Goal: Task Accomplishment & Management: Manage account settings

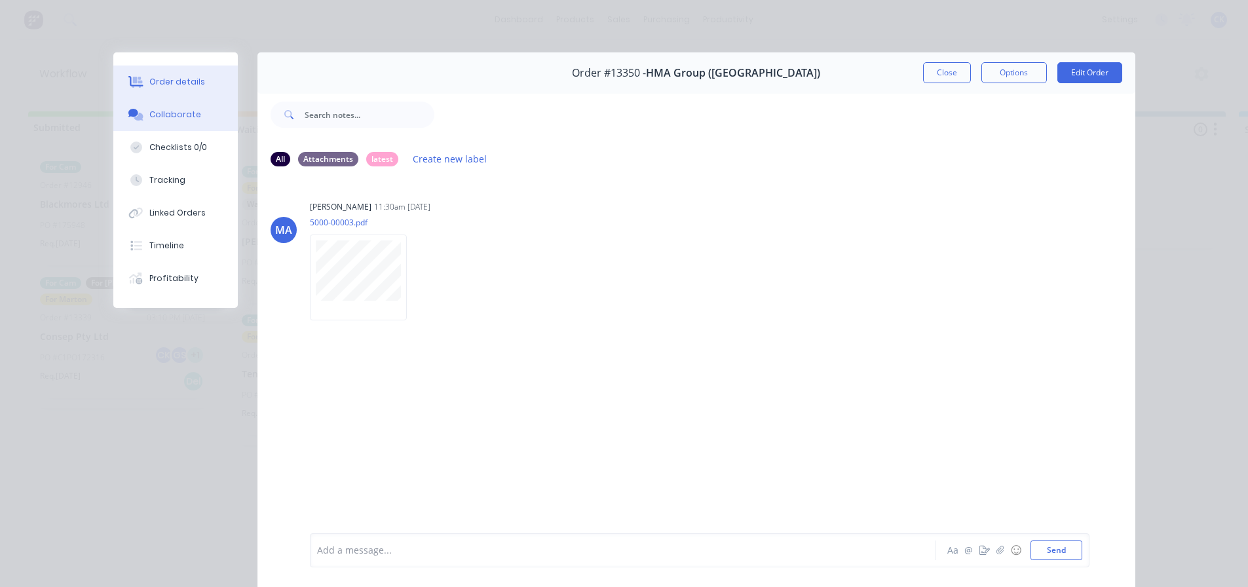
scroll to position [131, 0]
click at [176, 74] on button "Order details" at bounding box center [175, 82] width 124 height 33
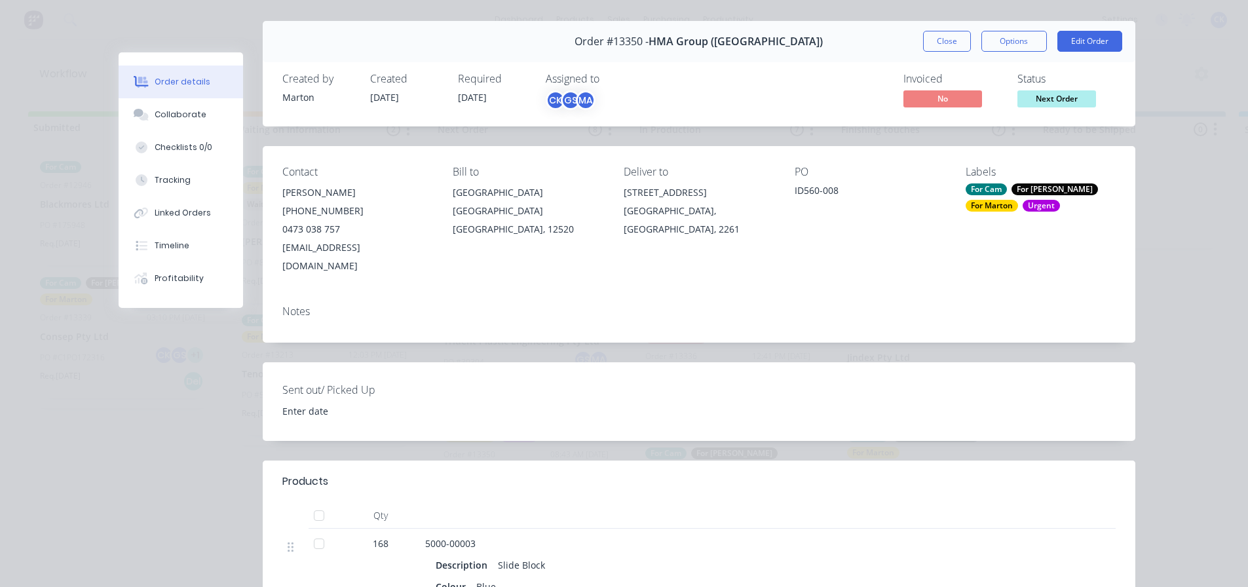
scroll to position [0, 0]
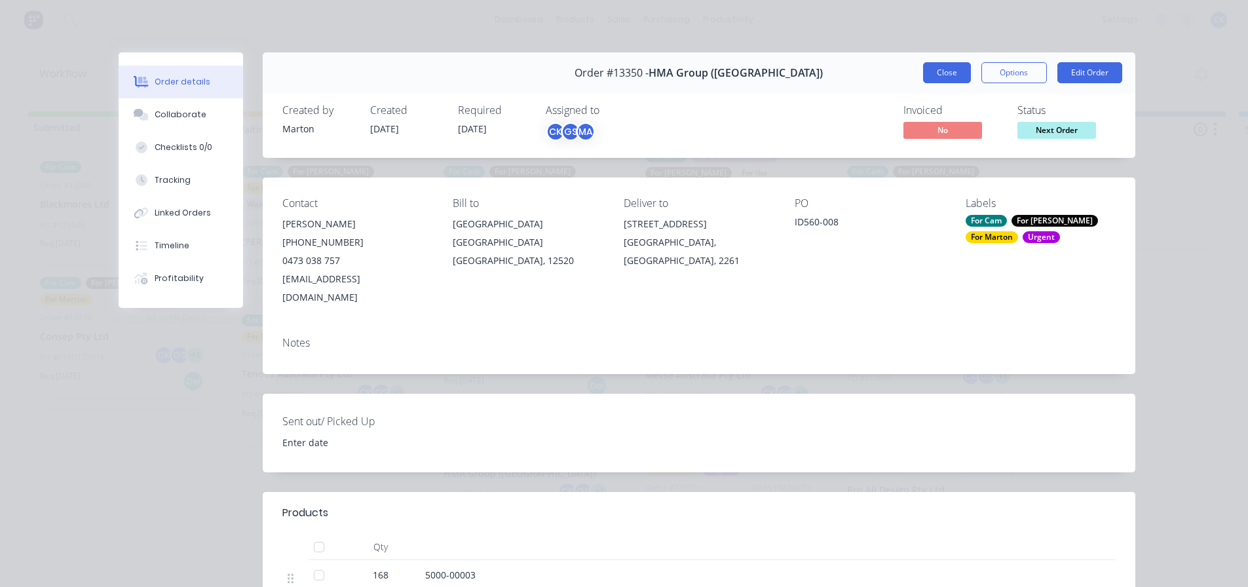
click at [951, 68] on button "Close" at bounding box center [947, 72] width 48 height 21
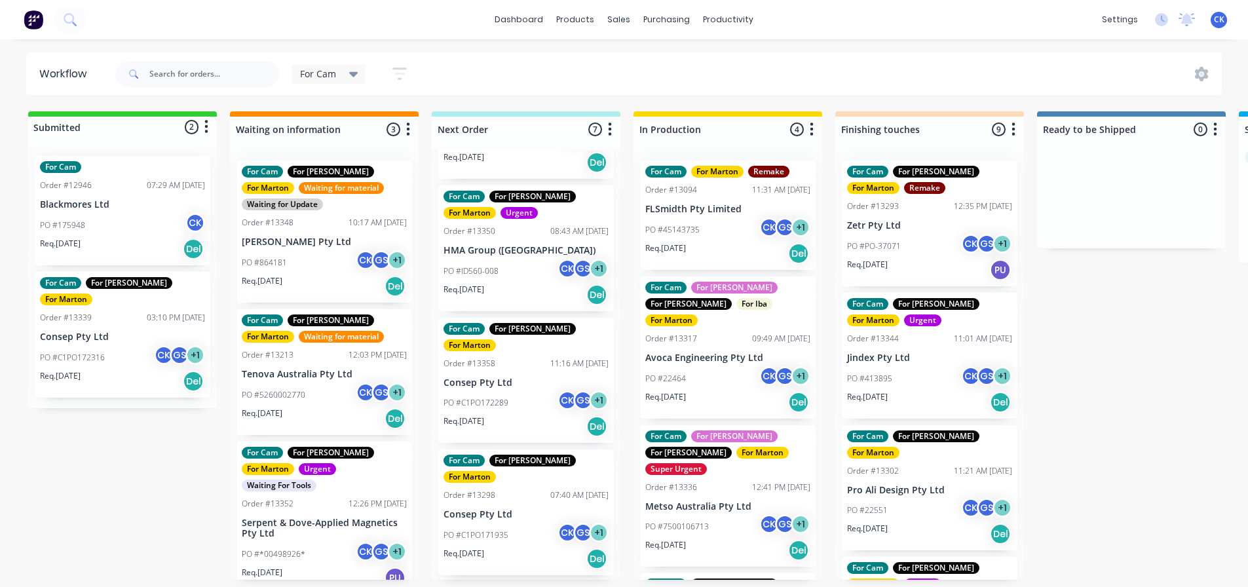
scroll to position [131, 0]
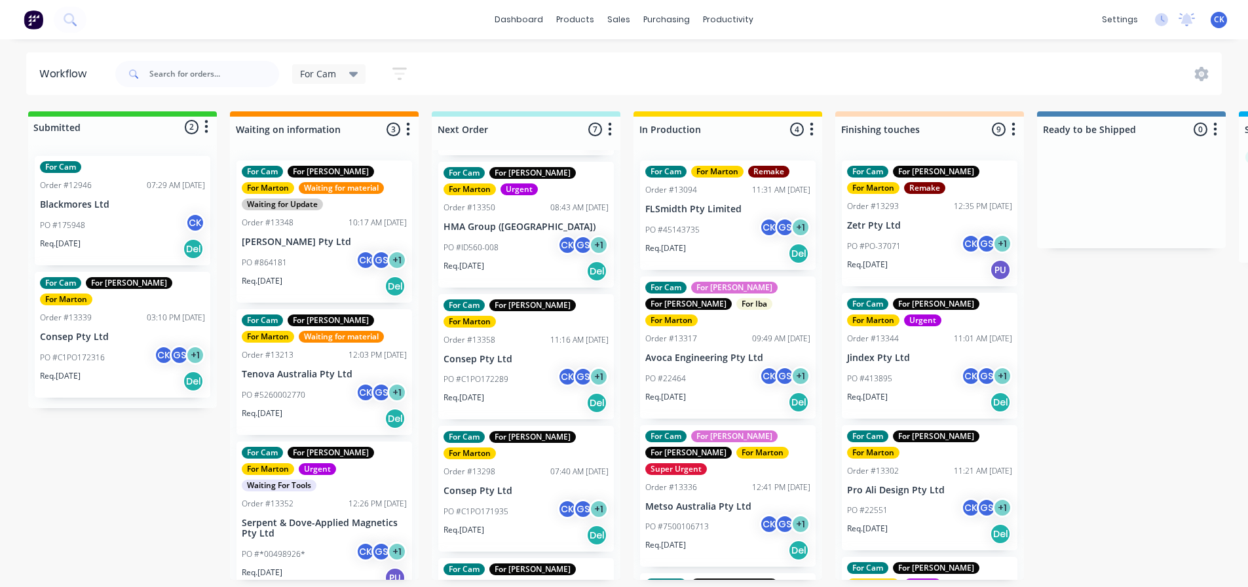
click at [521, 367] on div "PO #C1PO172289 CK GS + 1" at bounding box center [525, 379] width 165 height 25
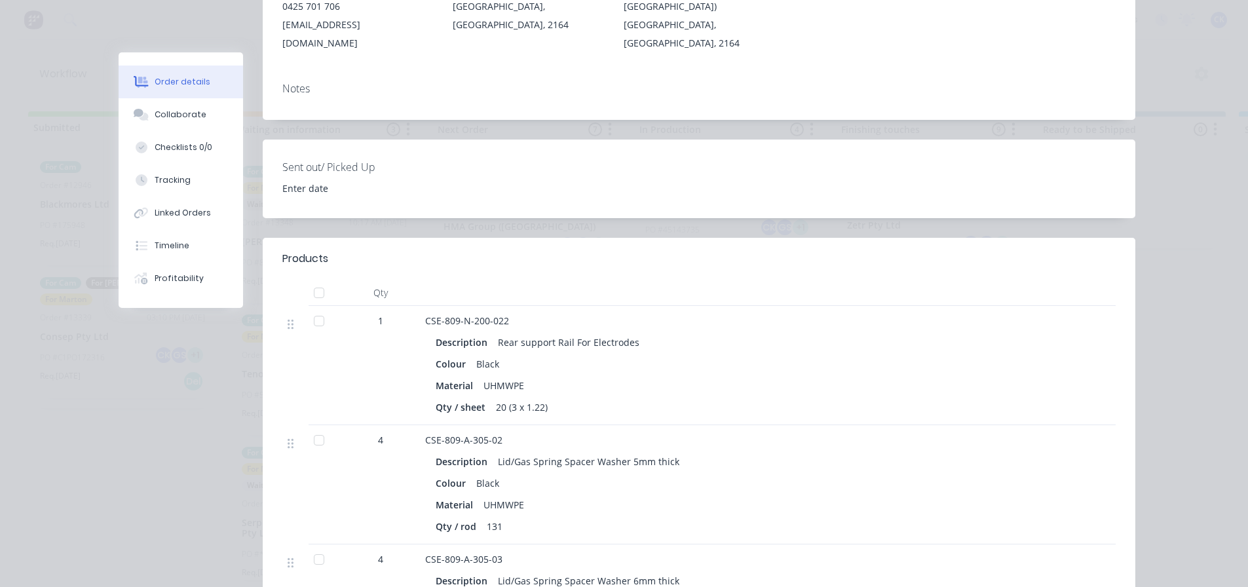
scroll to position [262, 0]
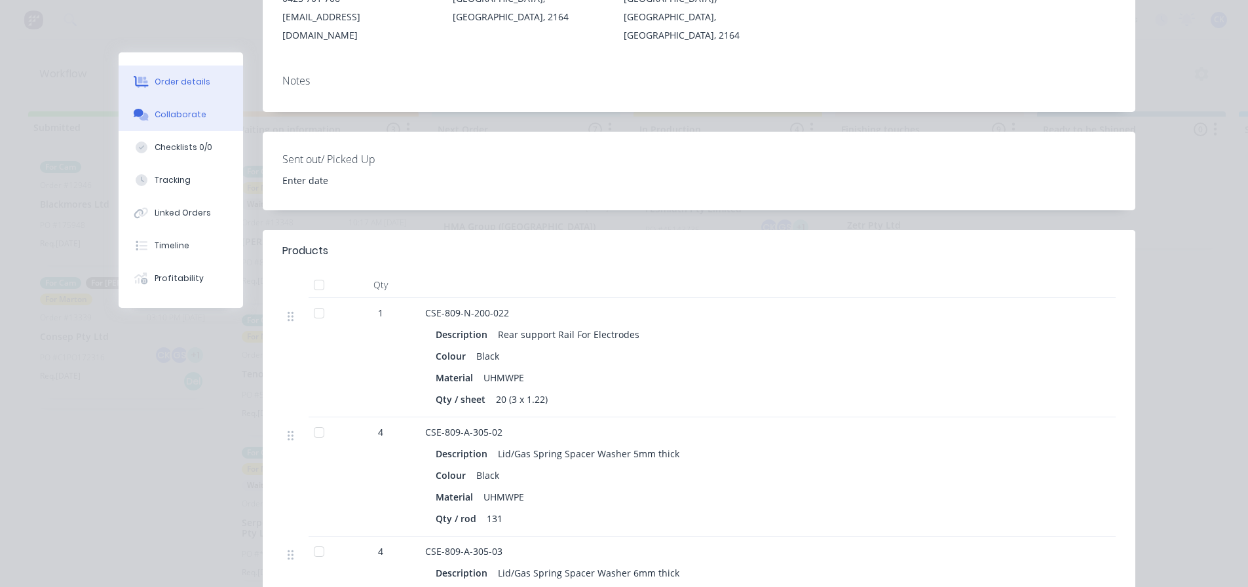
click at [156, 110] on div "Collaborate" at bounding box center [181, 115] width 52 height 12
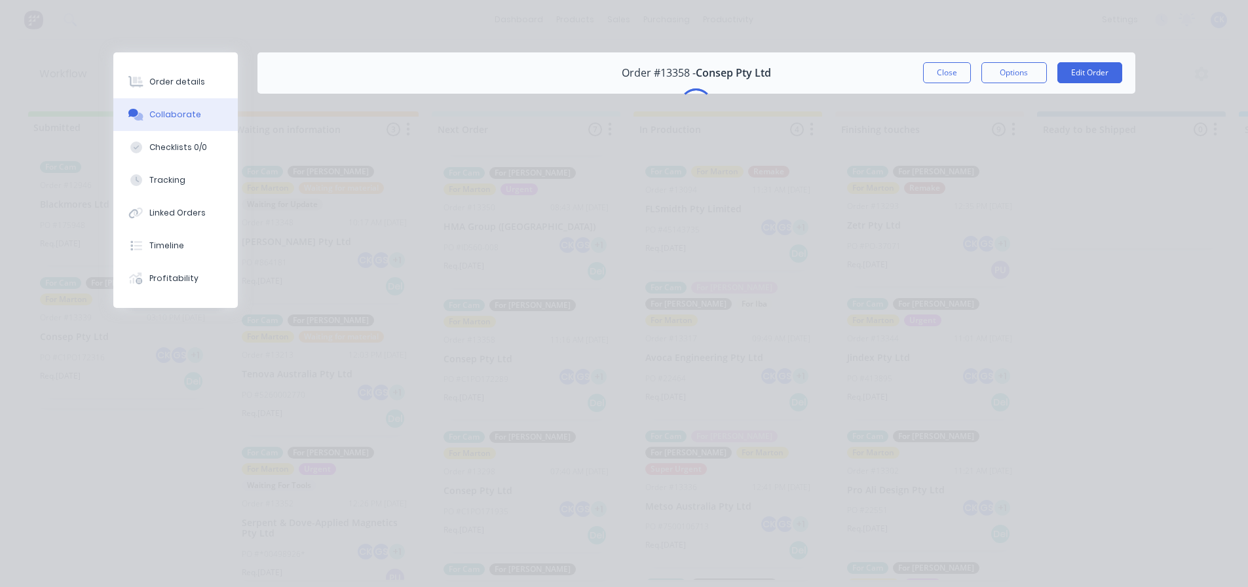
scroll to position [0, 0]
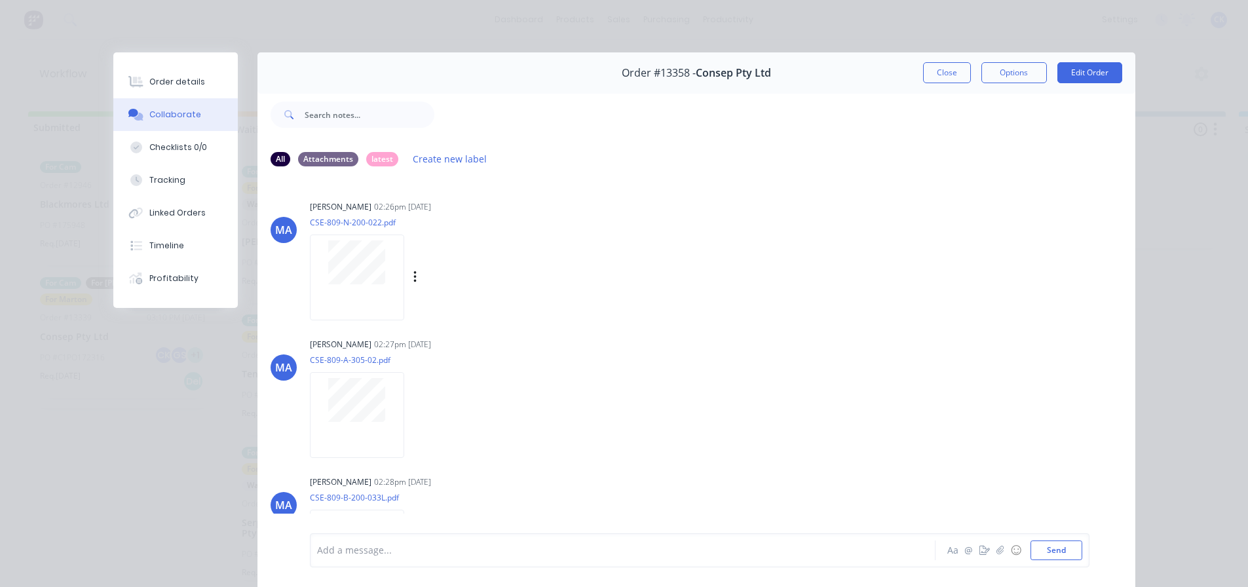
click at [377, 293] on div at bounding box center [357, 278] width 94 height 86
drag, startPoint x: 944, startPoint y: 67, endPoint x: 904, endPoint y: 103, distance: 53.8
click at [944, 67] on button "Close" at bounding box center [947, 72] width 48 height 21
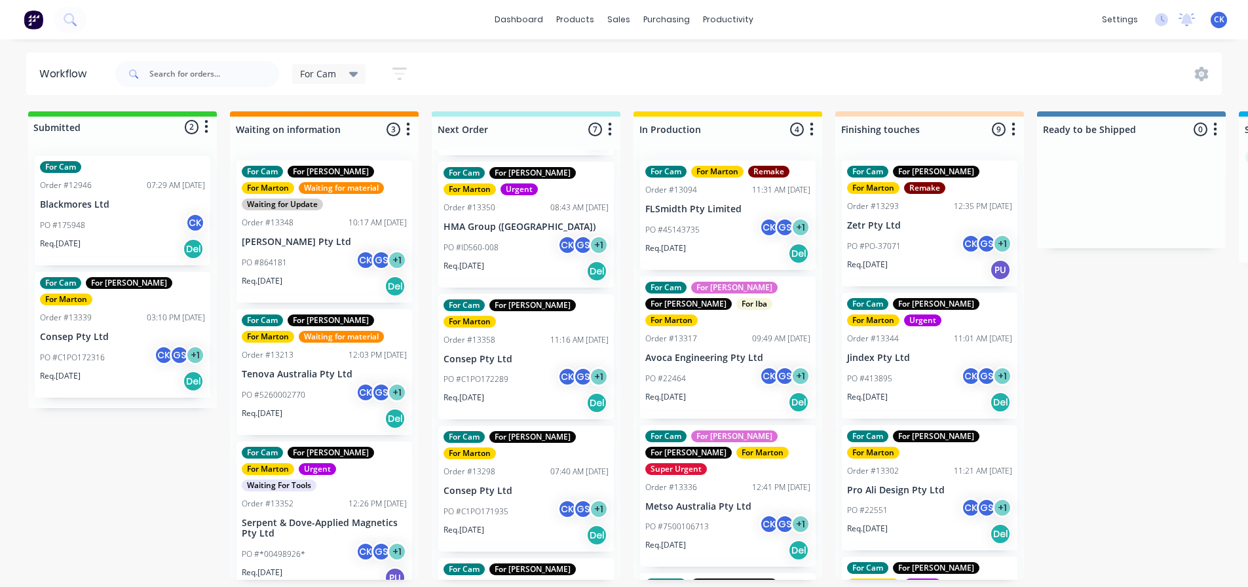
click at [504, 499] on div "PO #C1PO171935 CK GS + 1" at bounding box center [525, 511] width 165 height 25
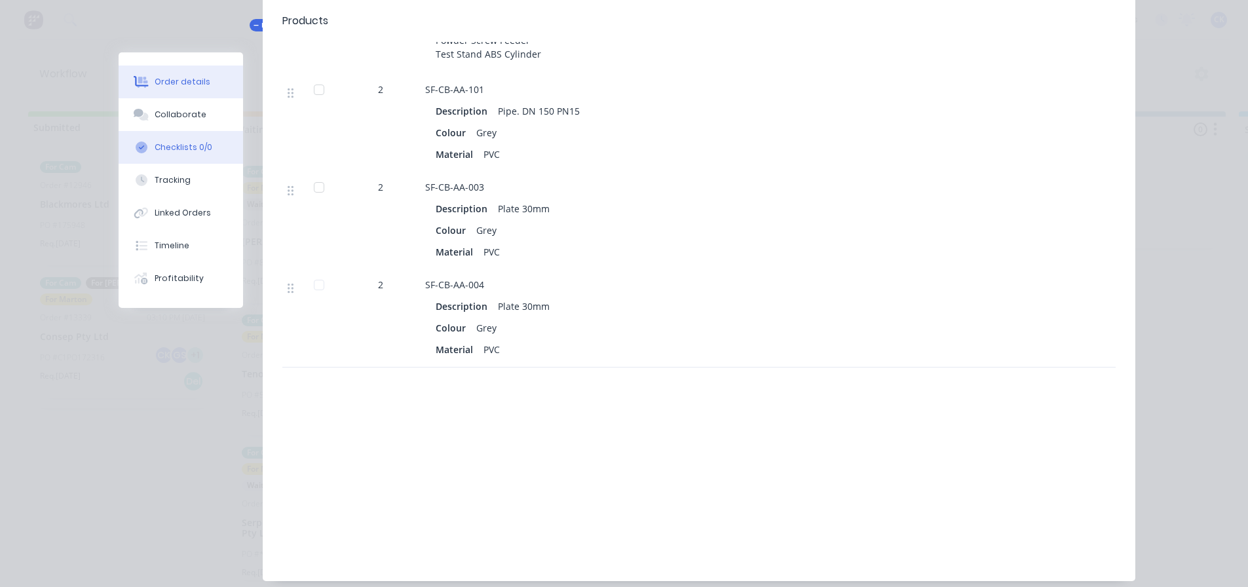
scroll to position [393, 0]
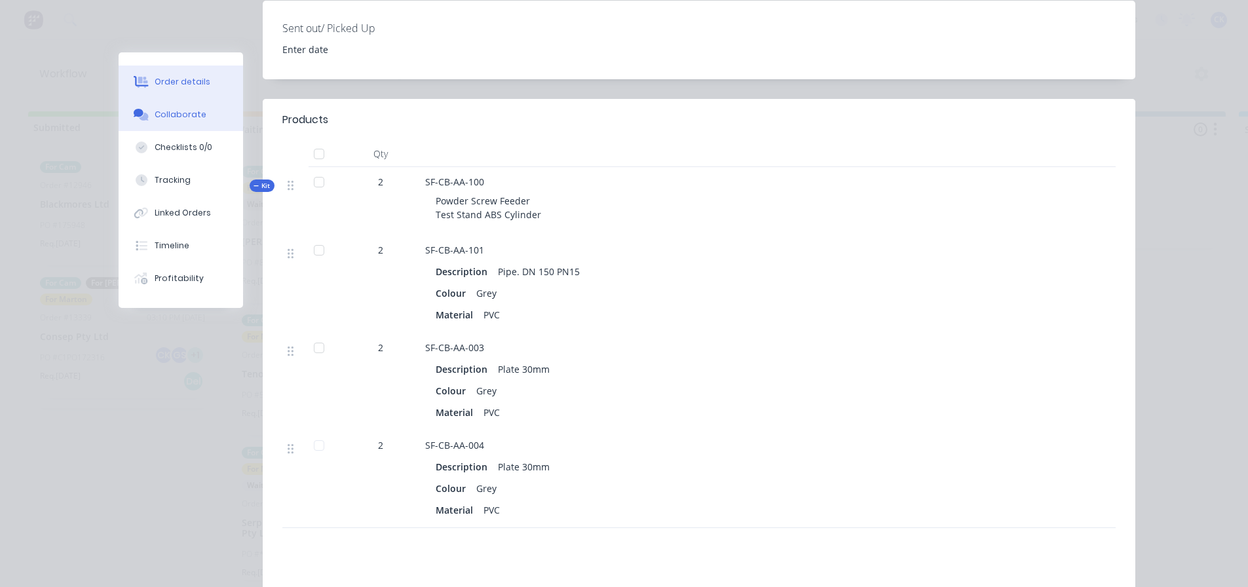
click at [190, 120] on div "Collaborate" at bounding box center [181, 115] width 52 height 12
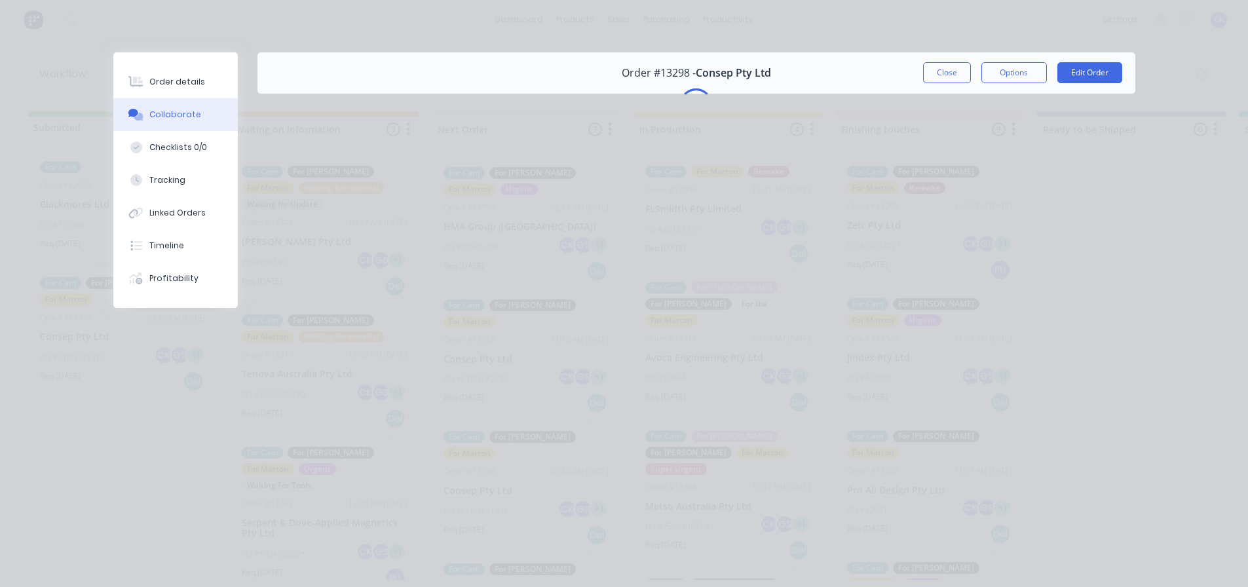
scroll to position [0, 0]
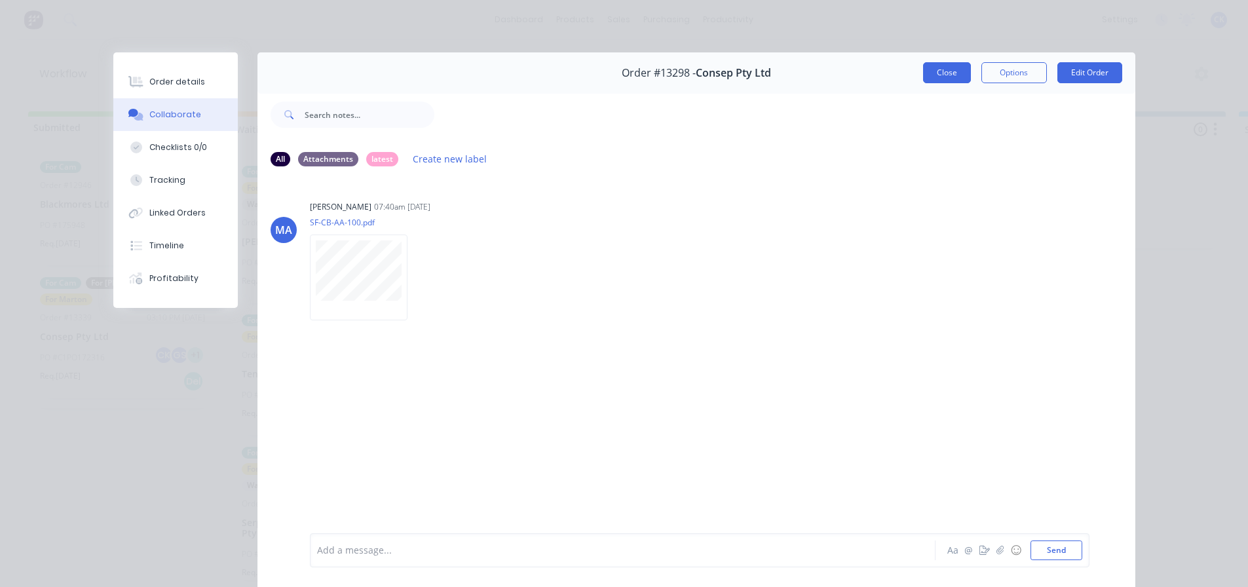
click at [947, 69] on button "Close" at bounding box center [947, 72] width 48 height 21
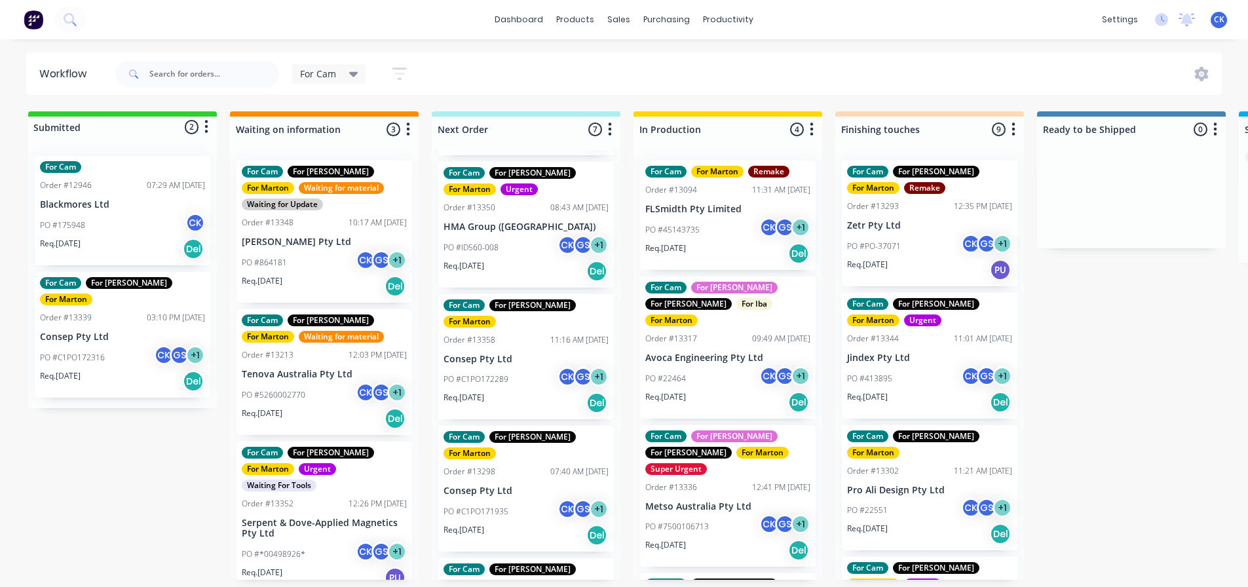
click at [521, 333] on div "For Cam For Gary For Marton Order #13358 11:16 AM 26/09/25 Consep Pty Ltd PO #C…" at bounding box center [526, 357] width 176 height 126
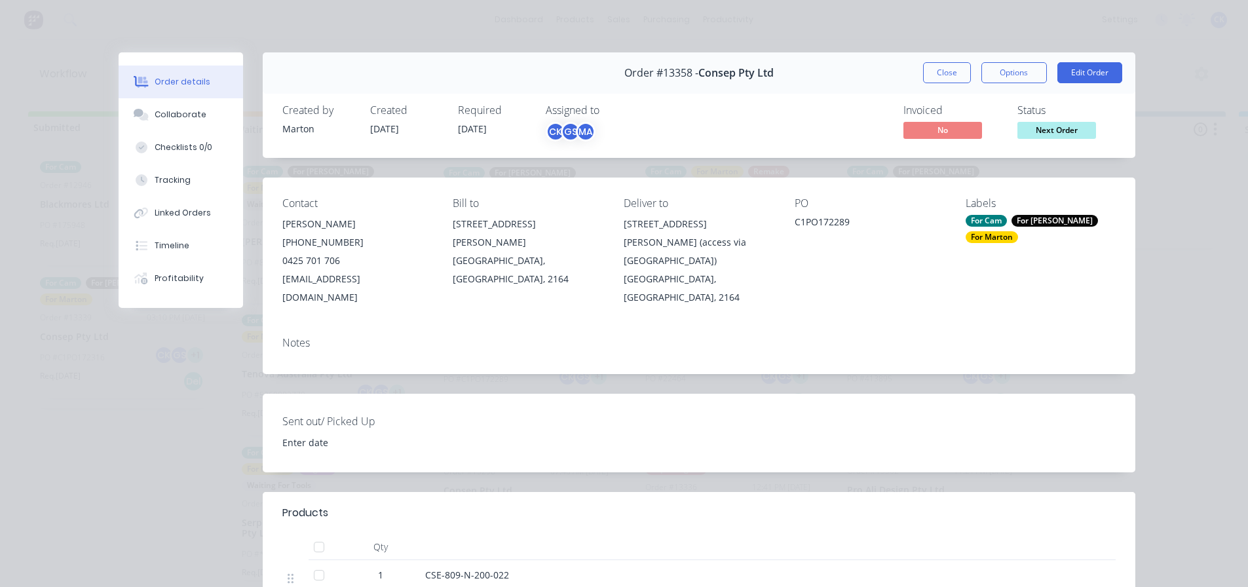
click at [956, 76] on button "Close" at bounding box center [947, 72] width 48 height 21
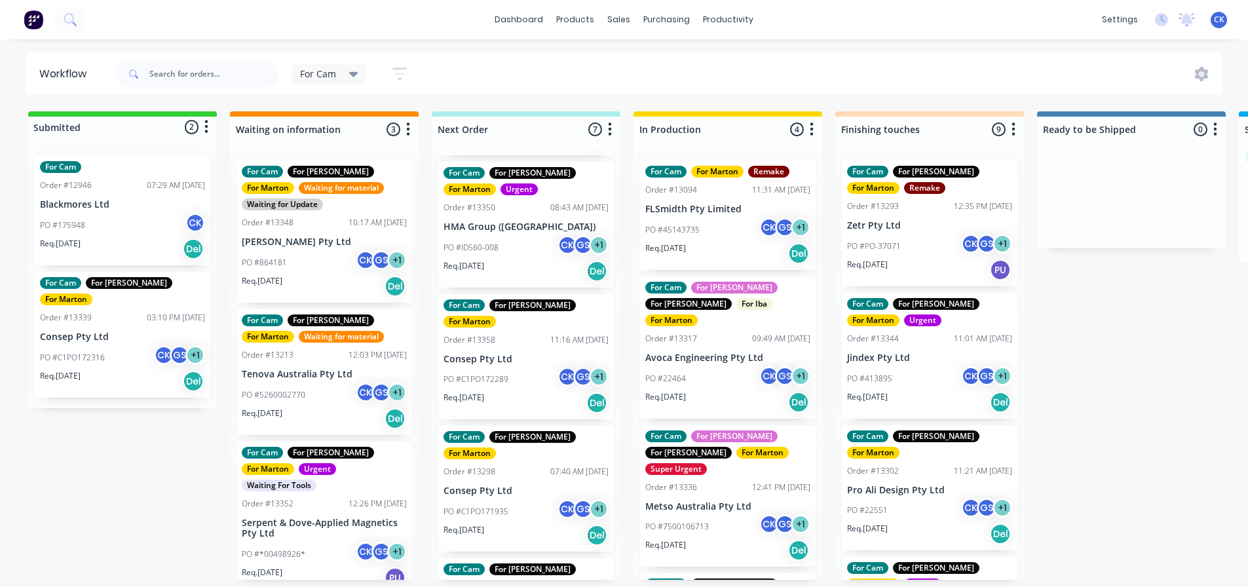
click at [730, 219] on div "PO #45143735 CK GS + 1" at bounding box center [727, 229] width 165 height 25
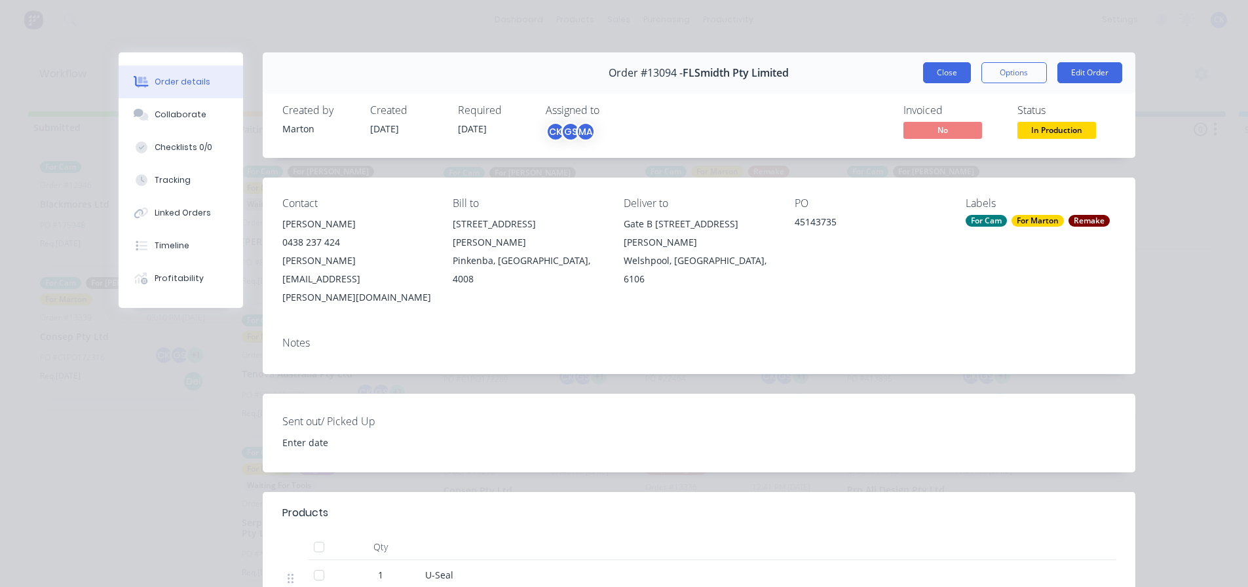
click at [927, 65] on button "Close" at bounding box center [947, 72] width 48 height 21
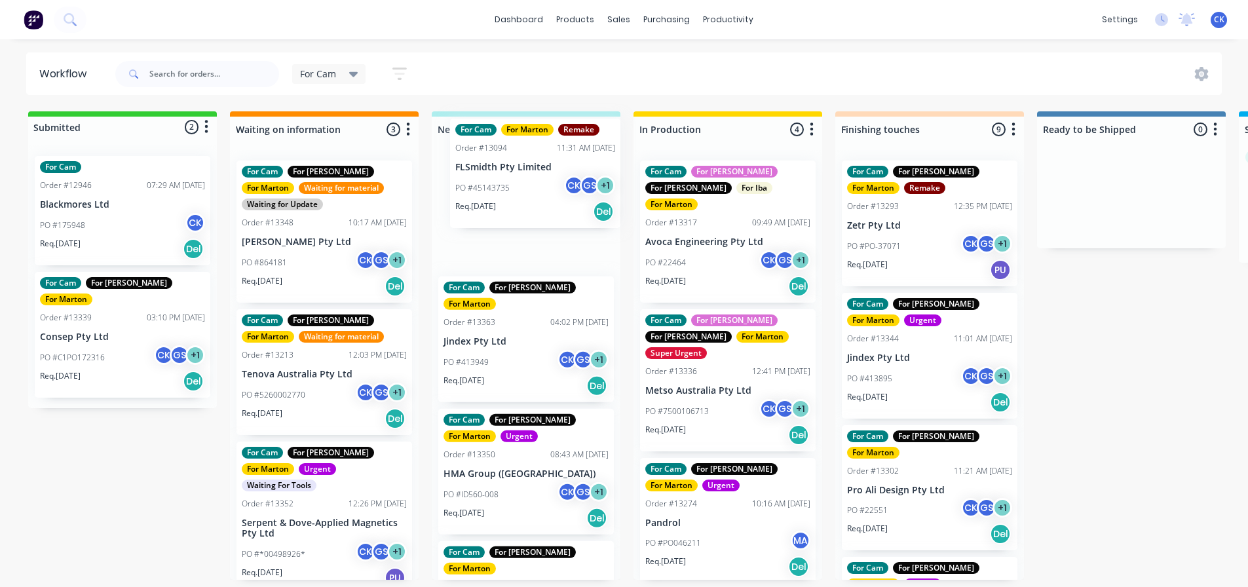
drag, startPoint x: 731, startPoint y: 260, endPoint x: 532, endPoint y: 217, distance: 203.8
click at [532, 217] on div "Submitted 2 Status colour #32CD32 hex #32CD32 Save Cancel Summaries Total order…" at bounding box center [892, 345] width 1805 height 468
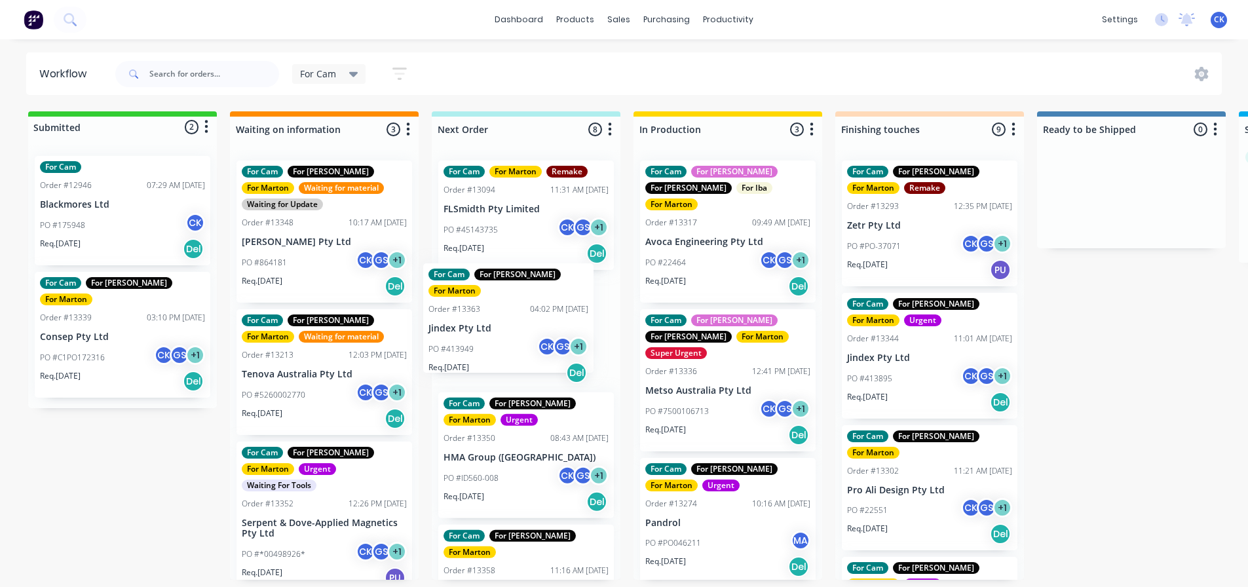
drag, startPoint x: 564, startPoint y: 320, endPoint x: 514, endPoint y: 409, distance: 101.5
click at [510, 345] on div "For Cam For Marton Remake Order #13094 11:31 AM 09/07/25 FLSmidth Pty Limited P…" at bounding box center [526, 365] width 189 height 430
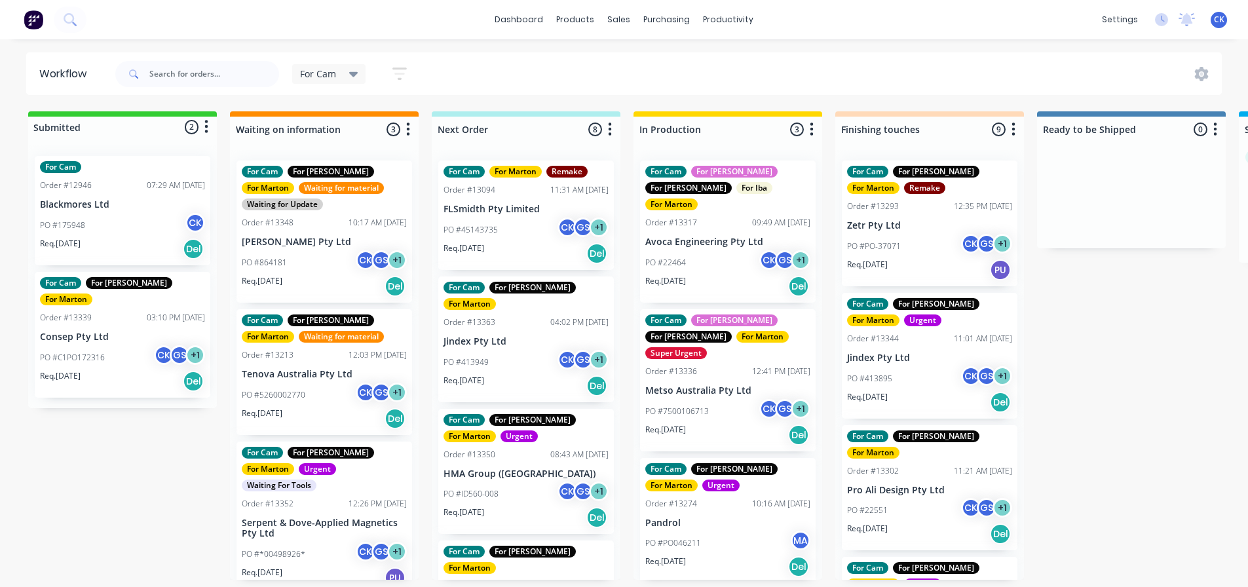
scroll to position [2, 0]
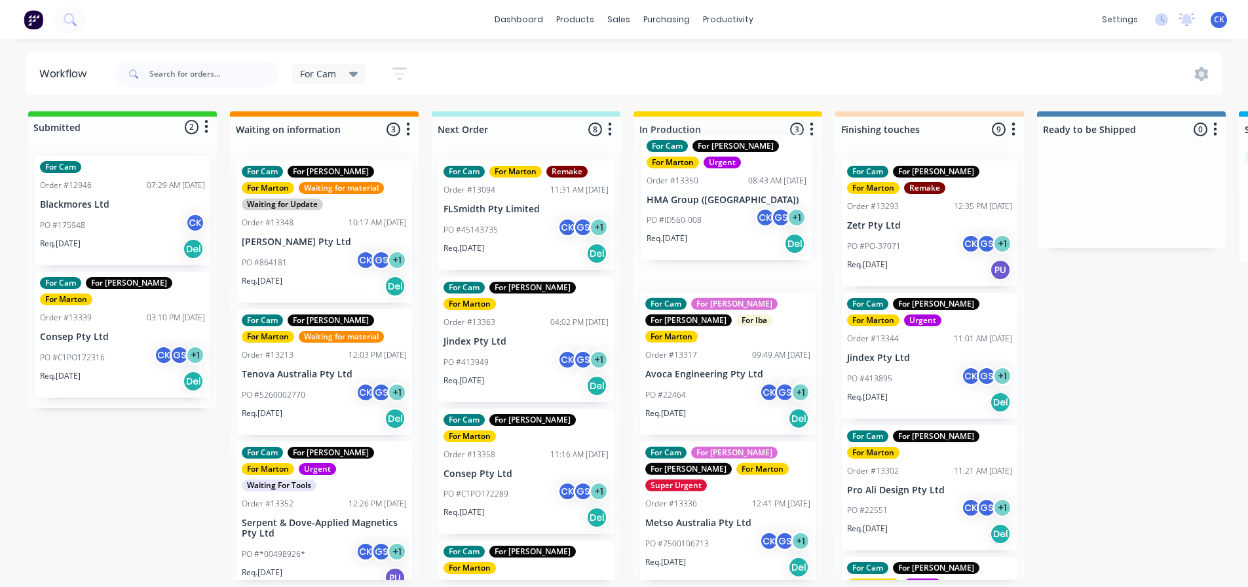
drag, startPoint x: 493, startPoint y: 470, endPoint x: 690, endPoint y: 217, distance: 320.8
click at [690, 217] on div "Submitted 2 Status colour #32CD32 hex #32CD32 Save Cancel Summaries Total order…" at bounding box center [892, 345] width 1805 height 468
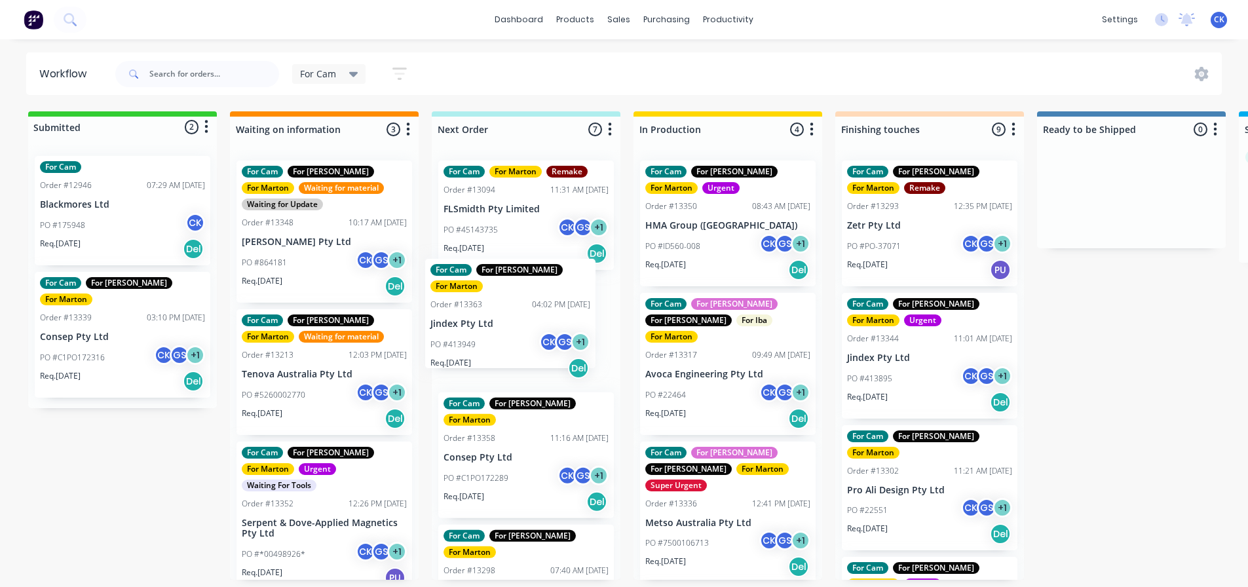
drag, startPoint x: 500, startPoint y: 351, endPoint x: 493, endPoint y: 332, distance: 20.3
click at [493, 332] on div "For Cam For Marton Remake Order #13094 11:31 AM 09/07/25 FLSmidth Pty Limited P…" at bounding box center [526, 365] width 189 height 430
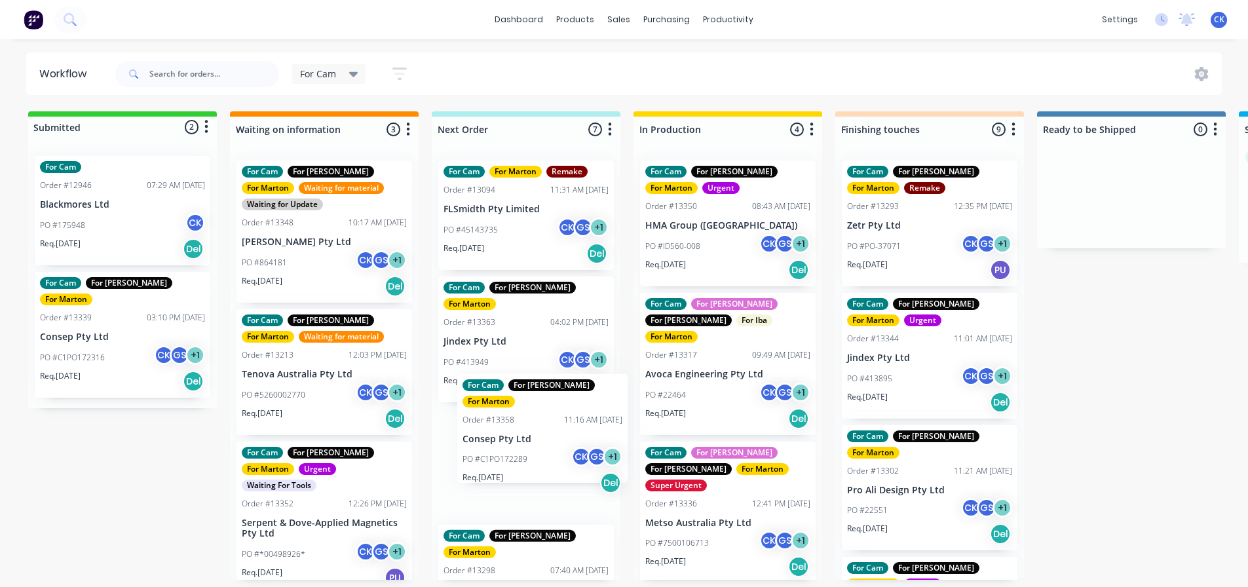
scroll to position [3, 0]
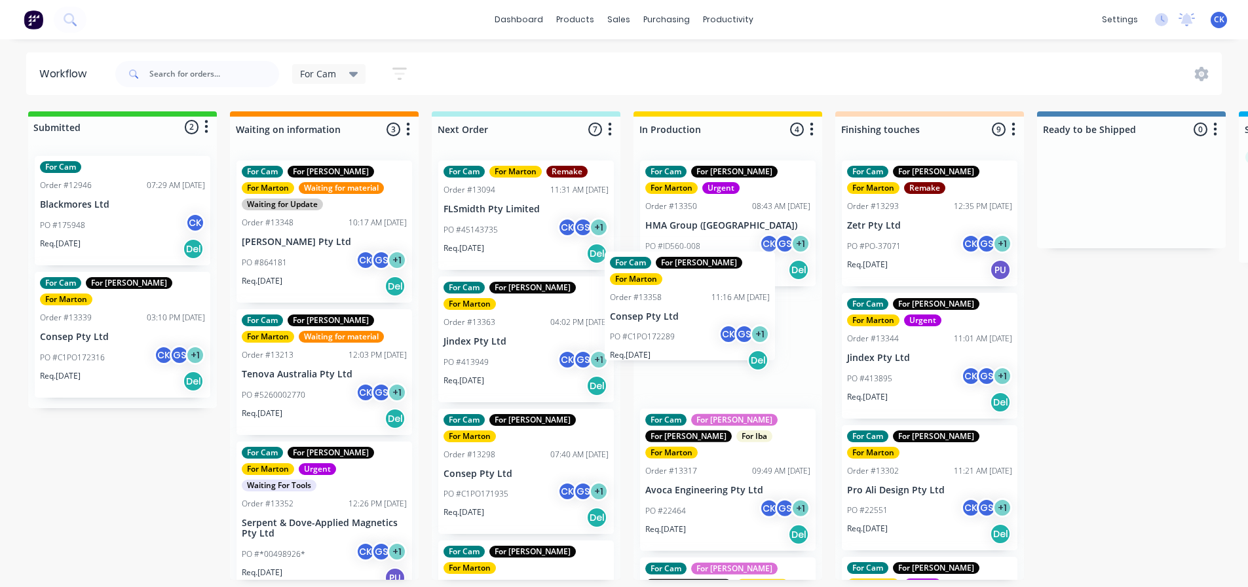
drag, startPoint x: 502, startPoint y: 460, endPoint x: 672, endPoint y: 320, distance: 220.1
click at [672, 320] on div "Submitted 2 Status colour #32CD32 hex #32CD32 Save Cancel Summaries Total order…" at bounding box center [892, 345] width 1805 height 468
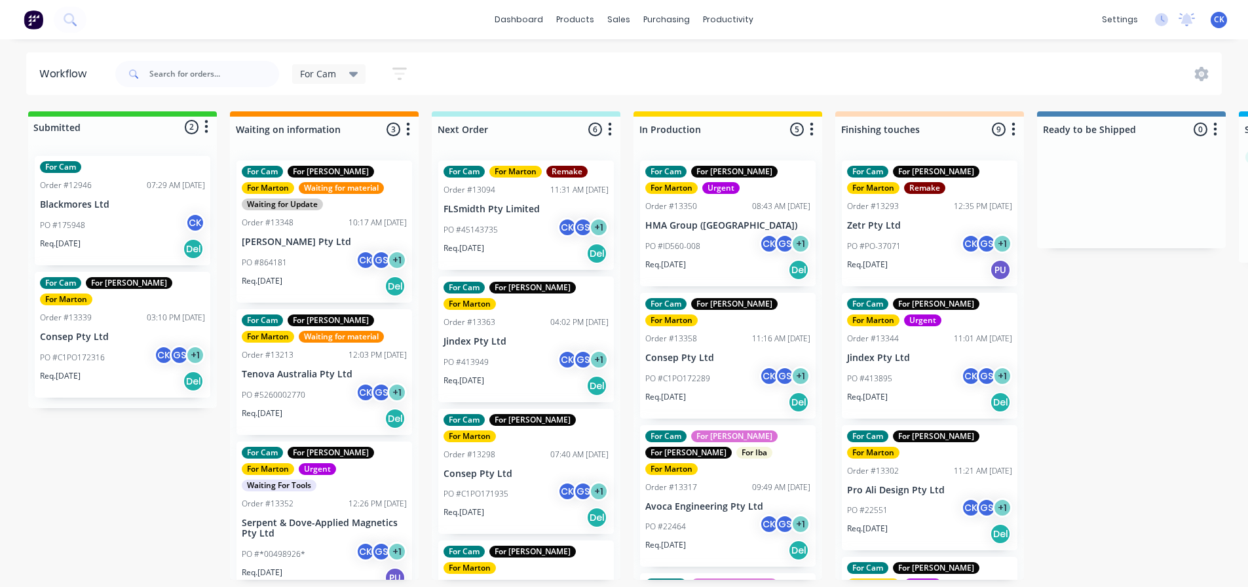
click at [536, 375] on div "Req. 06/10/25 Del" at bounding box center [525, 386] width 165 height 22
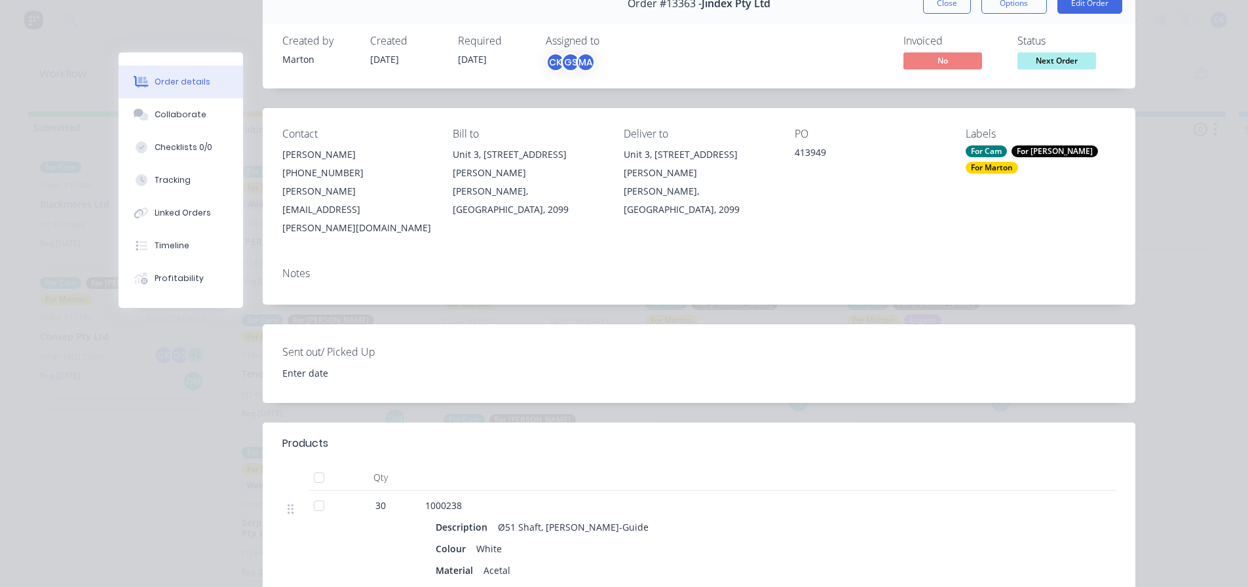
scroll to position [0, 0]
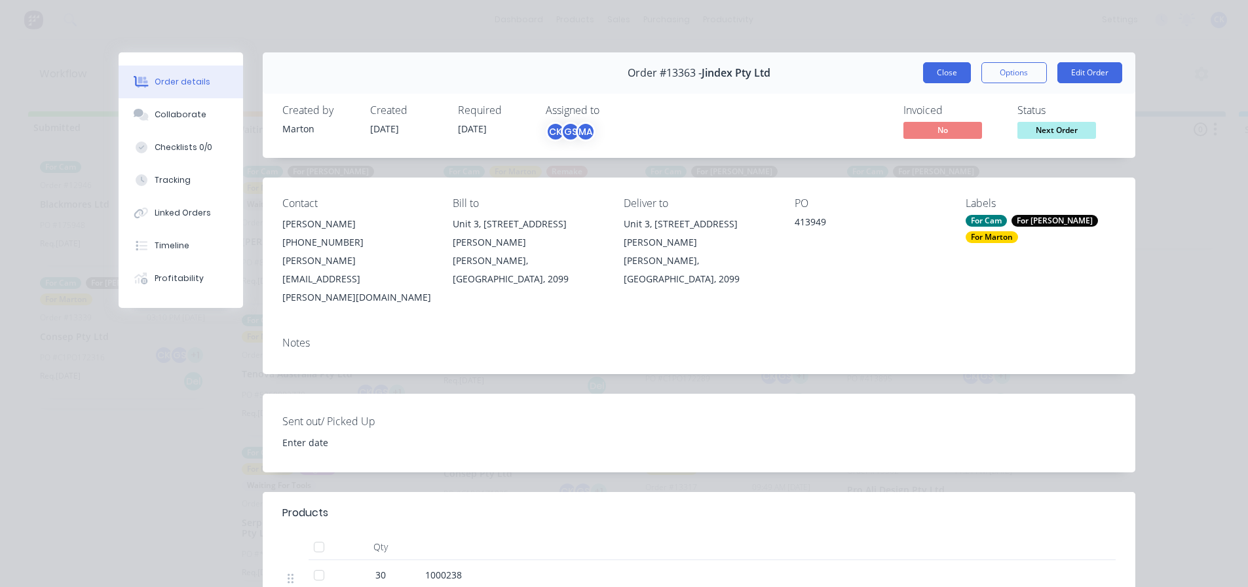
click at [933, 75] on button "Close" at bounding box center [947, 72] width 48 height 21
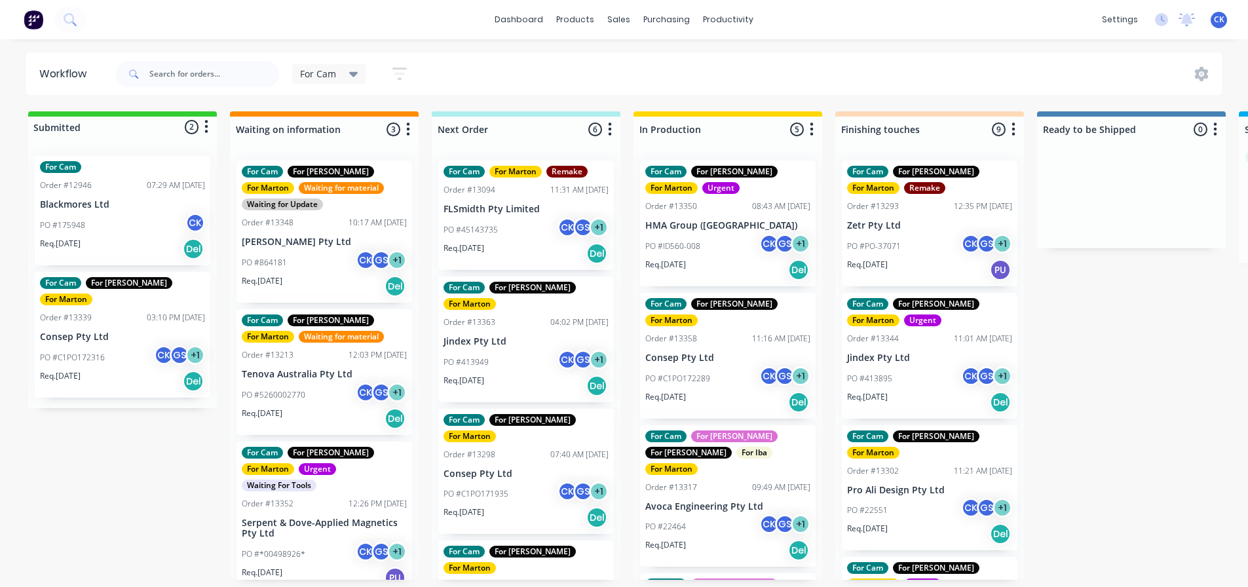
click at [508, 488] on p "PO #C1PO171935" at bounding box center [475, 494] width 65 height 12
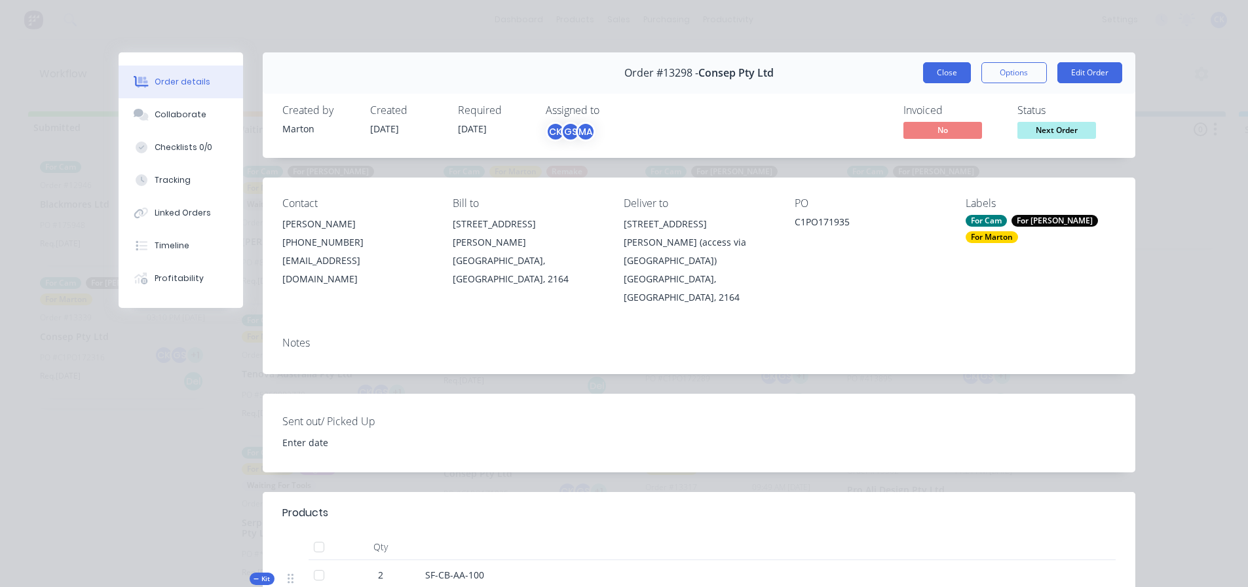
click at [947, 79] on button "Close" at bounding box center [947, 72] width 48 height 21
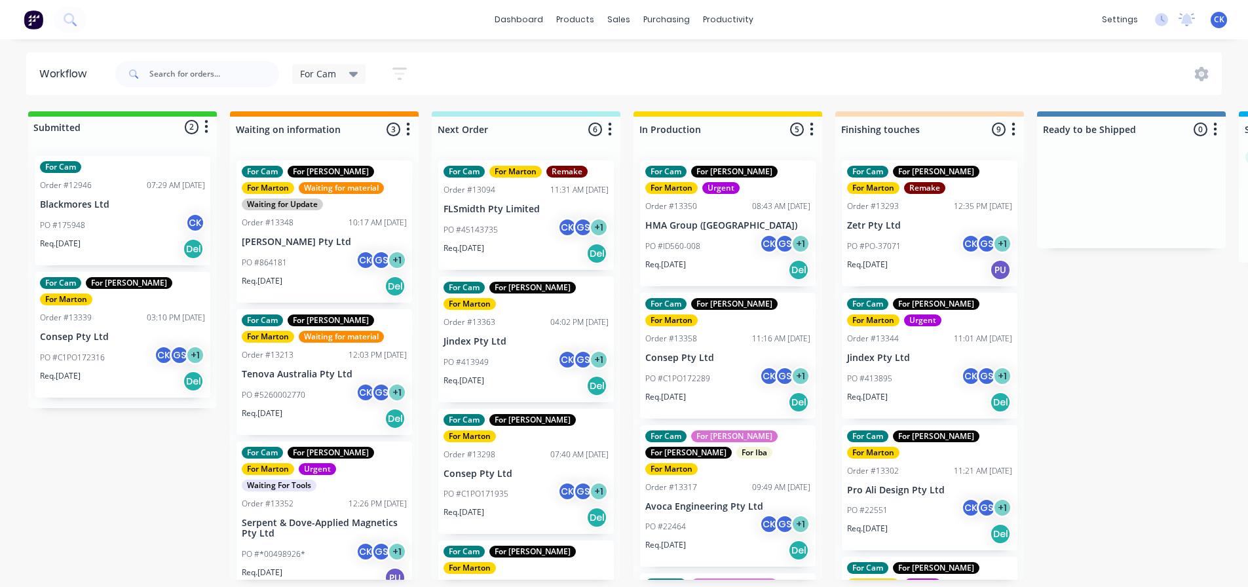
click at [738, 366] on div "PO #C1PO172289 CK GS + 1" at bounding box center [727, 378] width 165 height 25
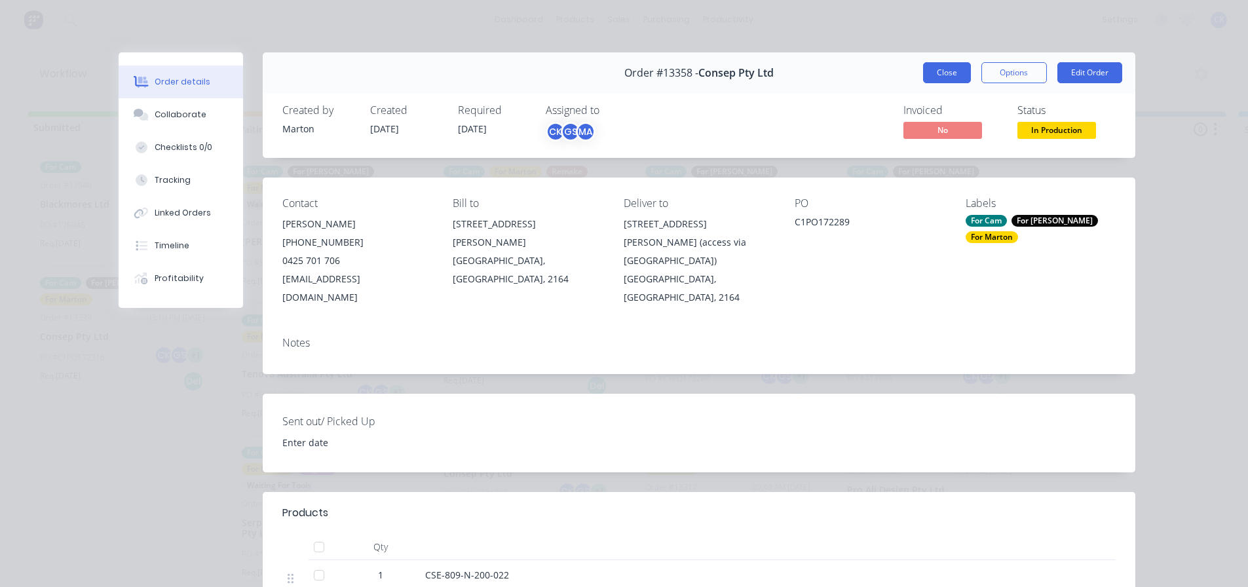
click at [923, 75] on button "Close" at bounding box center [947, 72] width 48 height 21
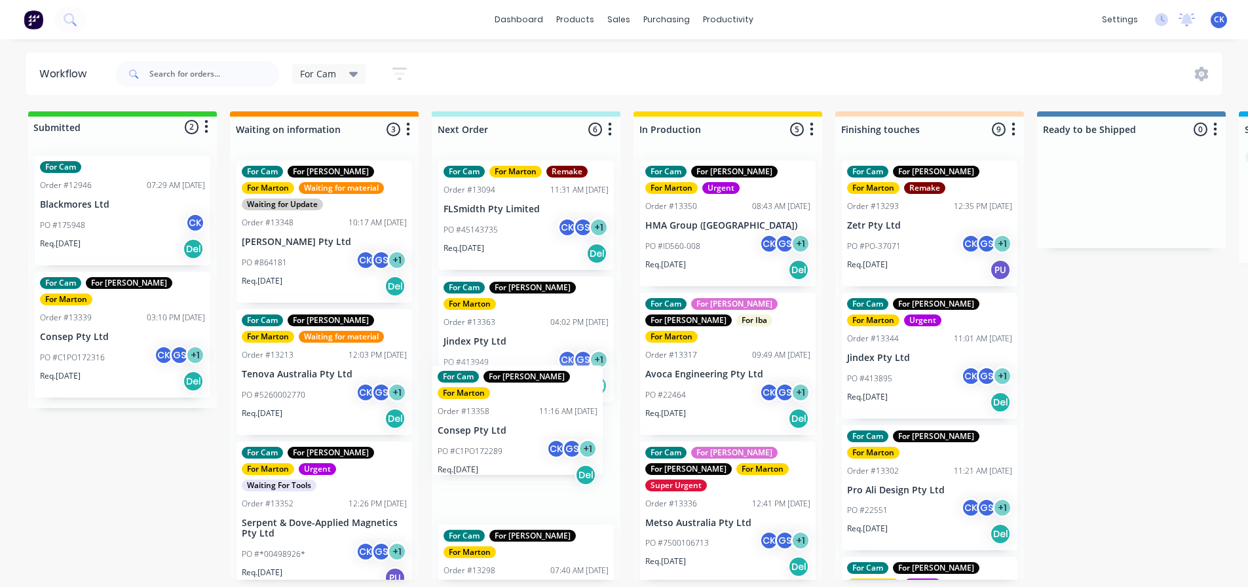
drag, startPoint x: 705, startPoint y: 358, endPoint x: 493, endPoint y: 434, distance: 224.6
click at [493, 434] on div "Submitted 2 Status colour #32CD32 hex #32CD32 Save Cancel Summaries Total order…" at bounding box center [892, 345] width 1805 height 468
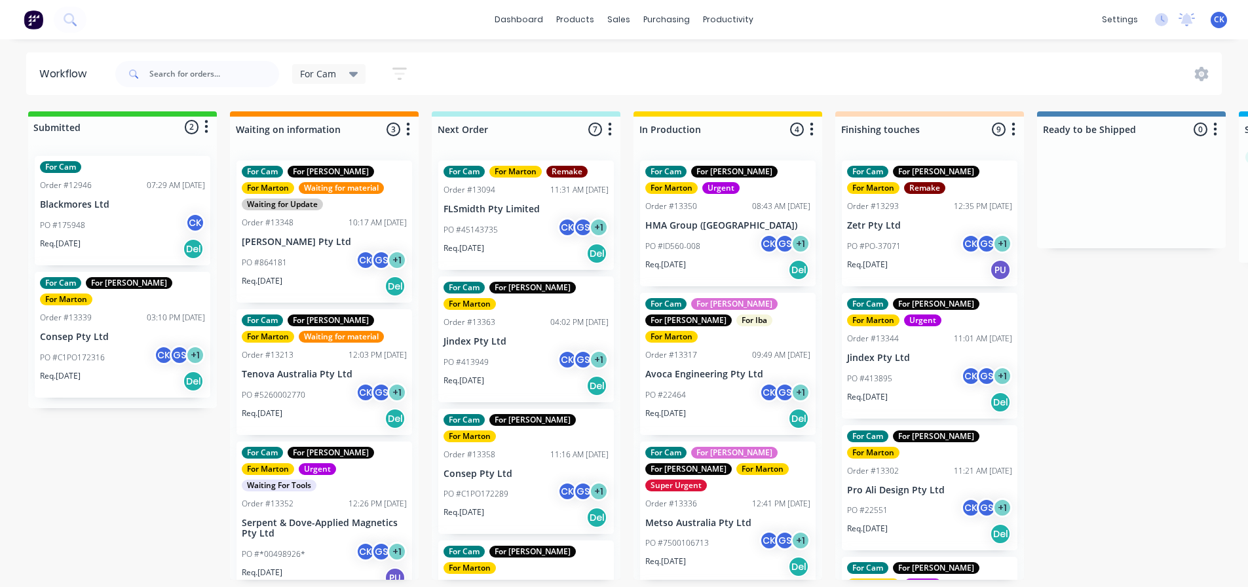
scroll to position [3, 0]
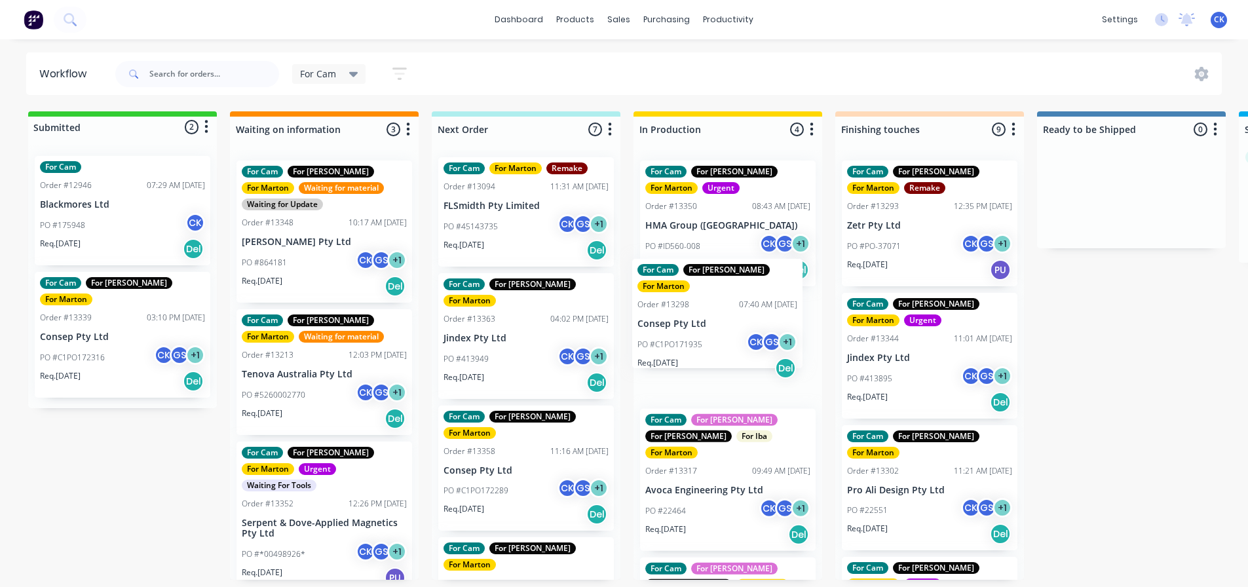
drag, startPoint x: 522, startPoint y: 563, endPoint x: 718, endPoint y: 312, distance: 318.3
click at [718, 312] on div "Submitted 2 Status colour #32CD32 hex #32CD32 Save Cancel Summaries Total order…" at bounding box center [892, 345] width 1805 height 468
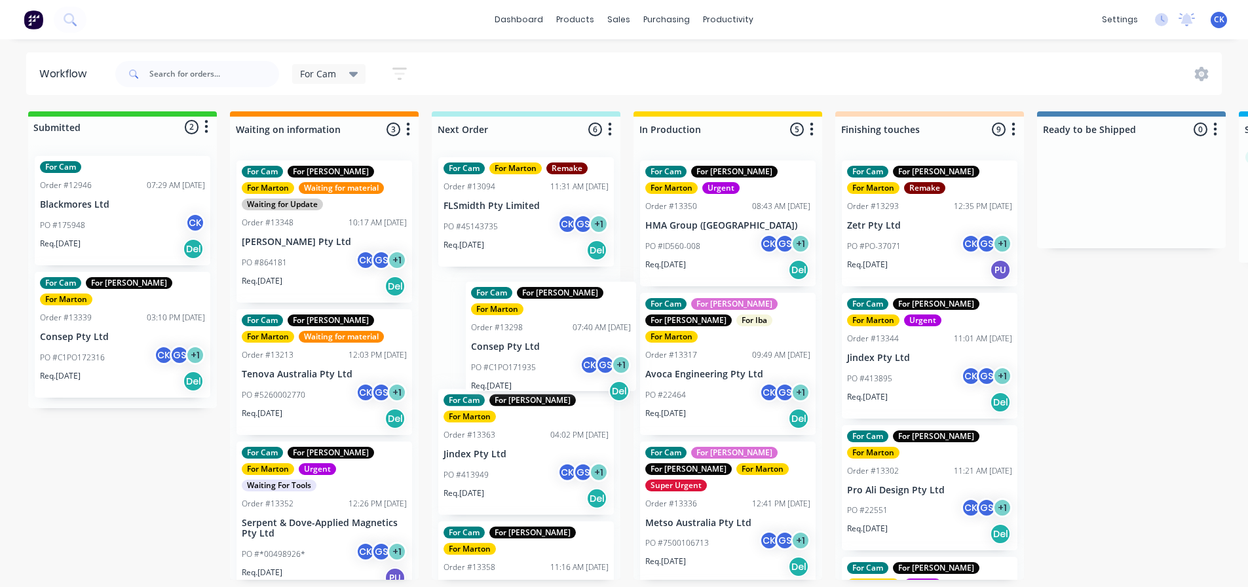
drag, startPoint x: 725, startPoint y: 326, endPoint x: 537, endPoint y: 314, distance: 188.3
click at [537, 314] on div "Submitted 2 Status colour #32CD32 hex #32CD32 Save Cancel Summaries Total order…" at bounding box center [892, 345] width 1805 height 468
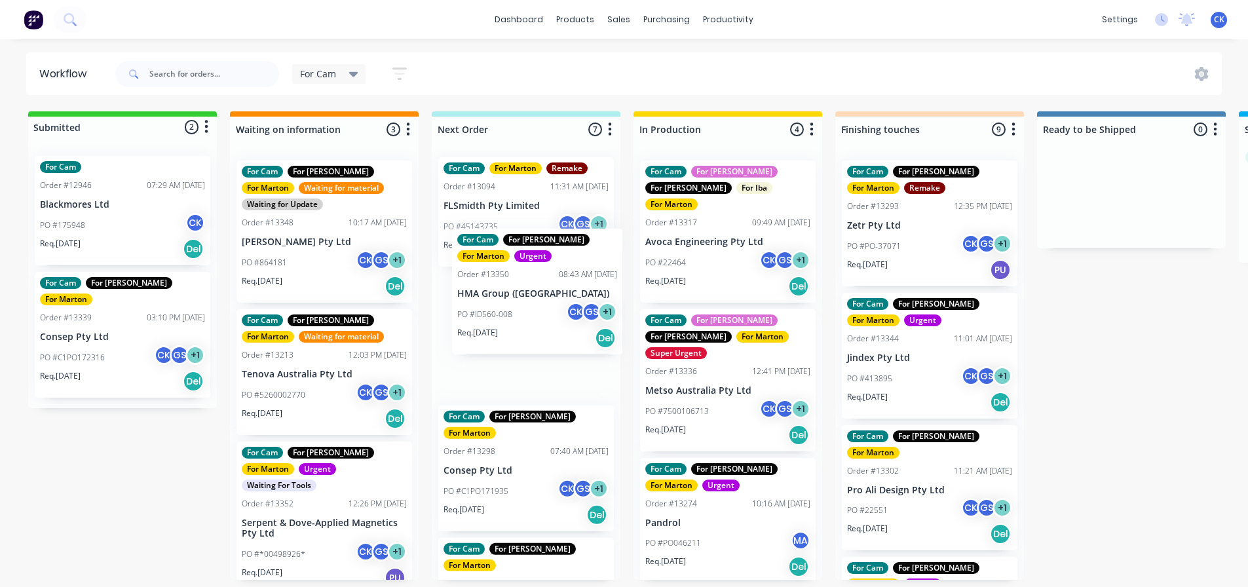
drag, startPoint x: 718, startPoint y: 216, endPoint x: 517, endPoint y: 307, distance: 220.8
click at [517, 307] on div "Submitted 2 Status colour #32CD32 hex #32CD32 Save Cancel Summaries Total order…" at bounding box center [892, 345] width 1805 height 468
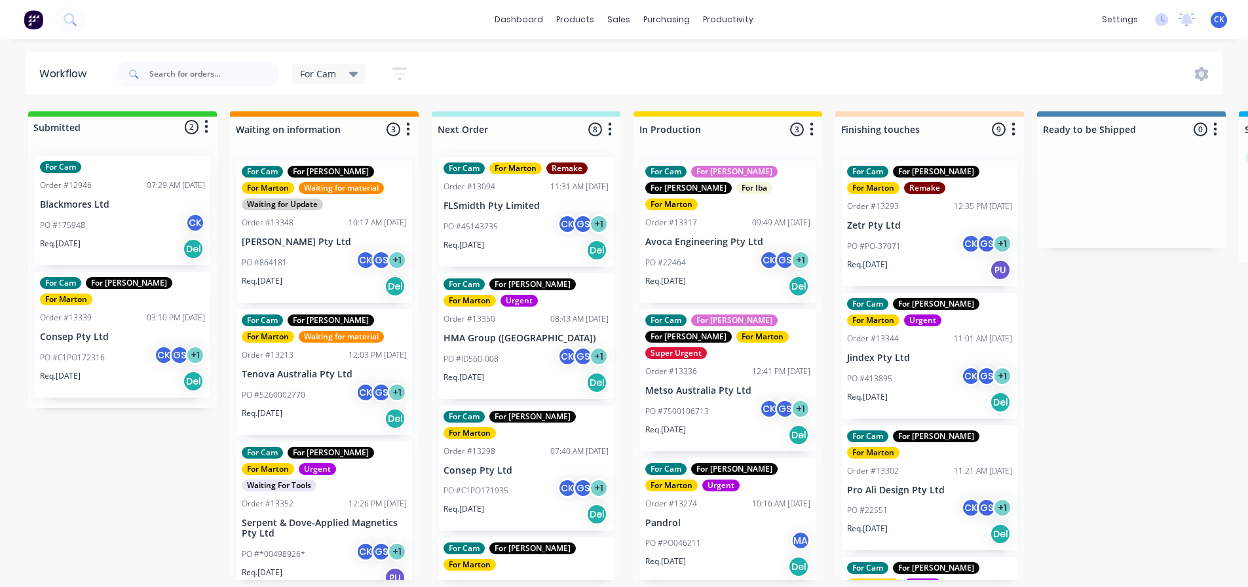
click at [534, 442] on div "For Cam For Gary For Marton Order #13298 07:40 AM 08/09/25 Consep Pty Ltd PO #C…" at bounding box center [526, 468] width 176 height 126
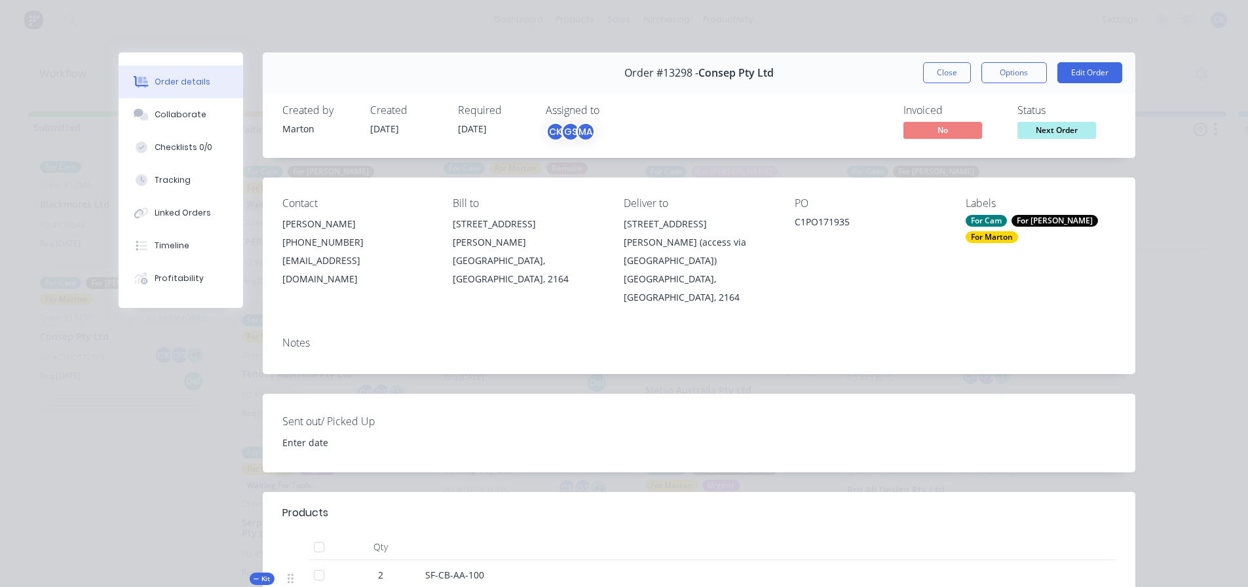
click at [1025, 221] on div "For [PERSON_NAME]" at bounding box center [1054, 221] width 86 height 12
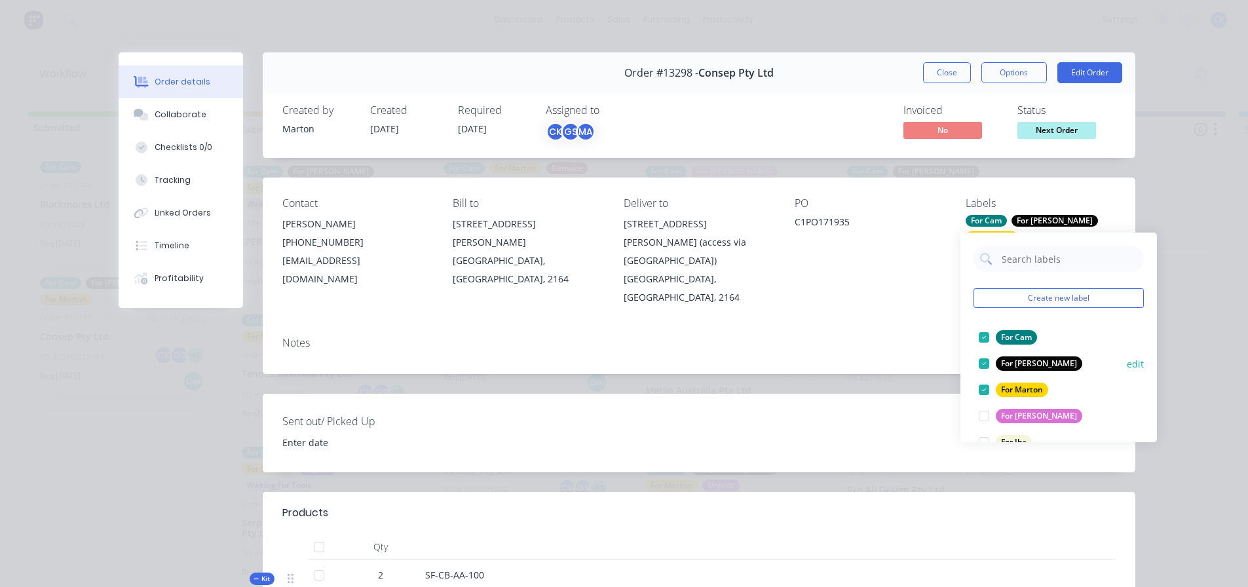
click at [1002, 365] on div "For [PERSON_NAME]" at bounding box center [1039, 363] width 86 height 14
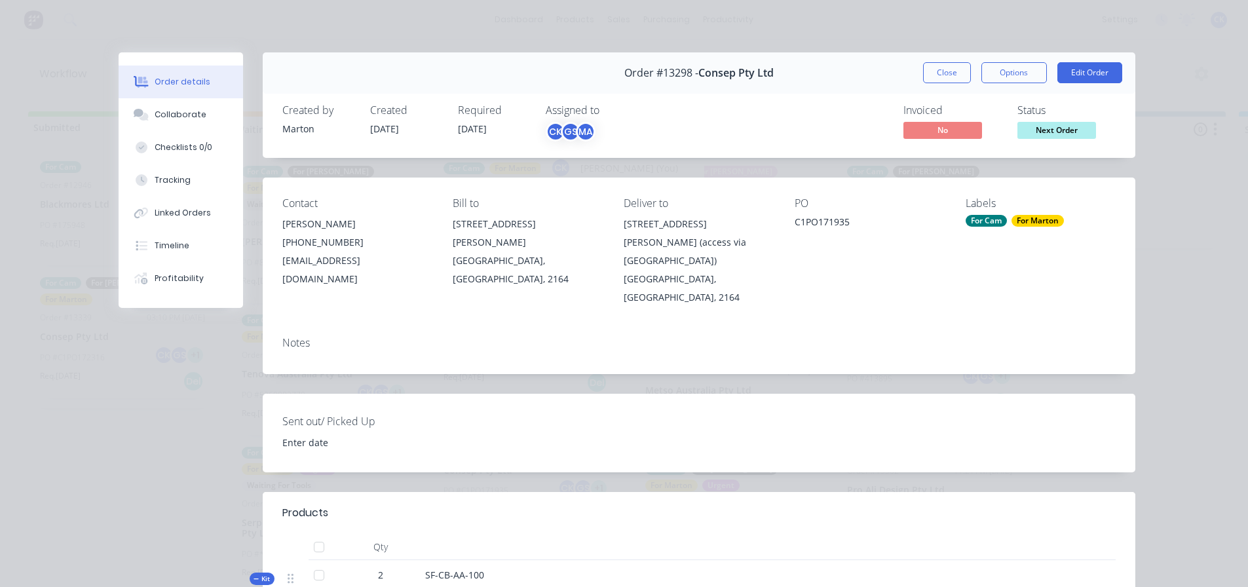
click at [548, 132] on div "CK" at bounding box center [556, 132] width 20 height 20
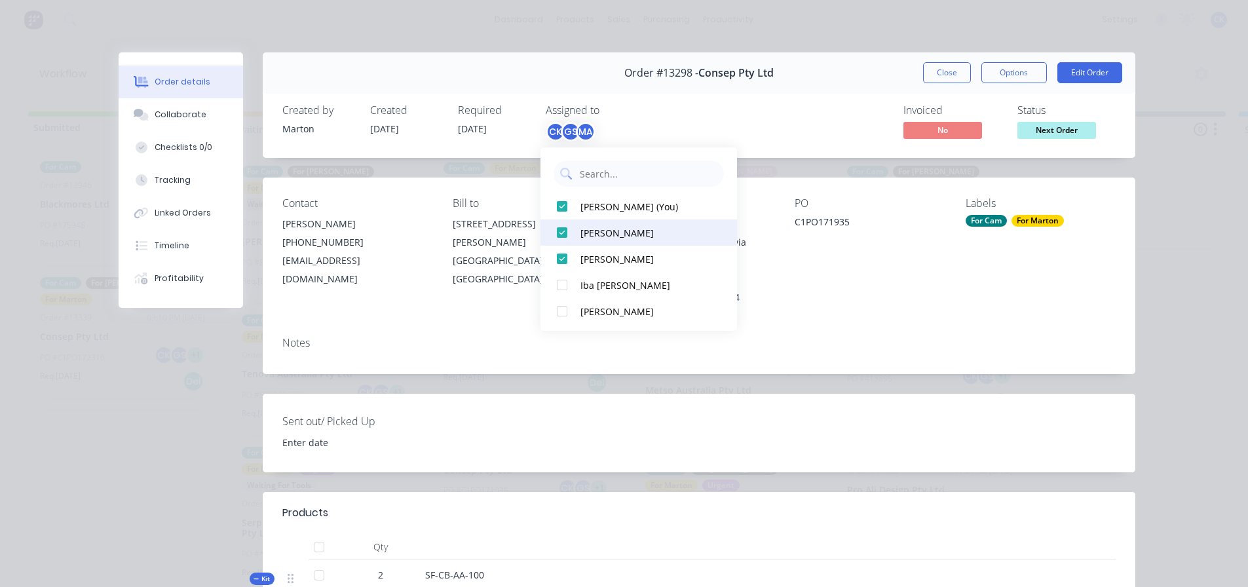
click at [569, 236] on div at bounding box center [562, 232] width 26 height 26
click at [945, 67] on button "Close" at bounding box center [947, 72] width 48 height 21
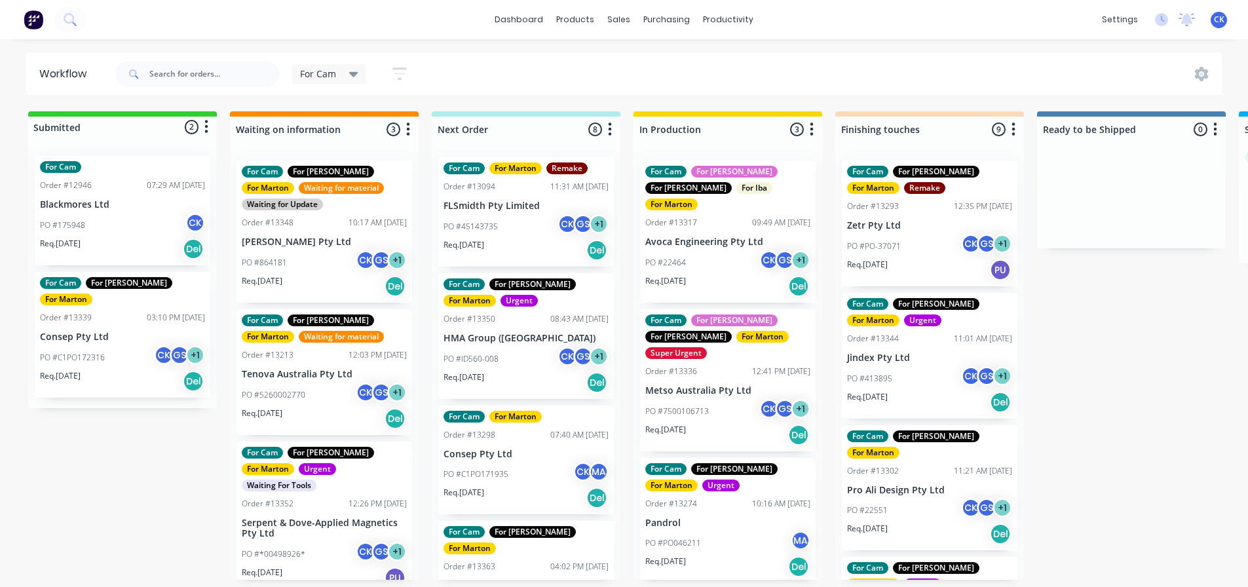
click at [520, 360] on div "PO #ID560-008 CK GS + 1" at bounding box center [525, 359] width 165 height 25
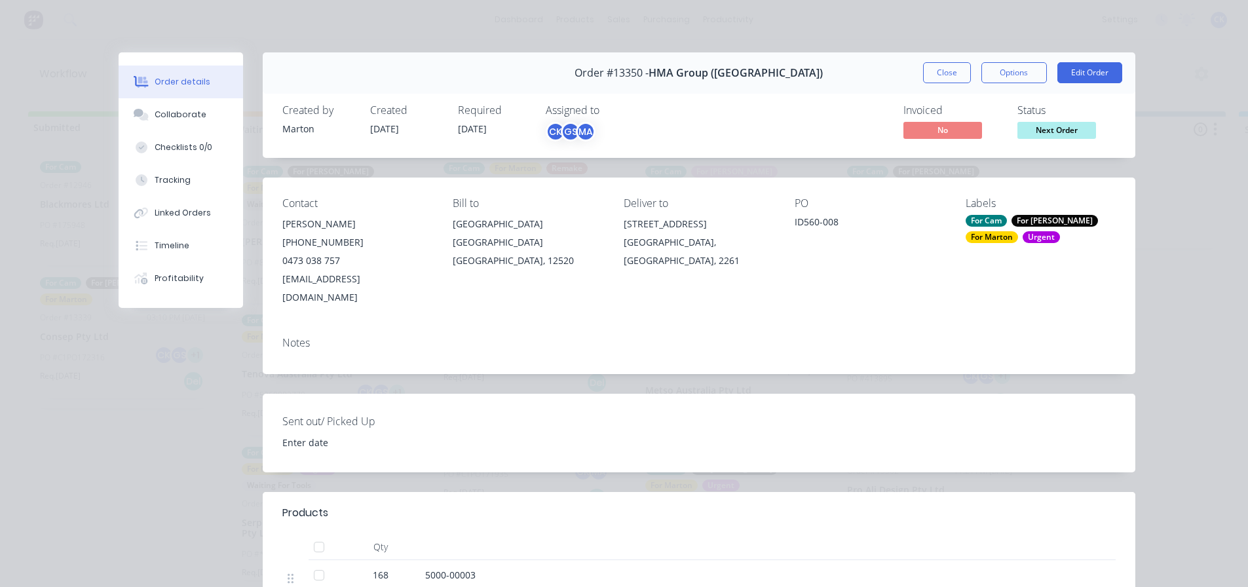
click at [1030, 219] on div "For [PERSON_NAME]" at bounding box center [1054, 221] width 86 height 12
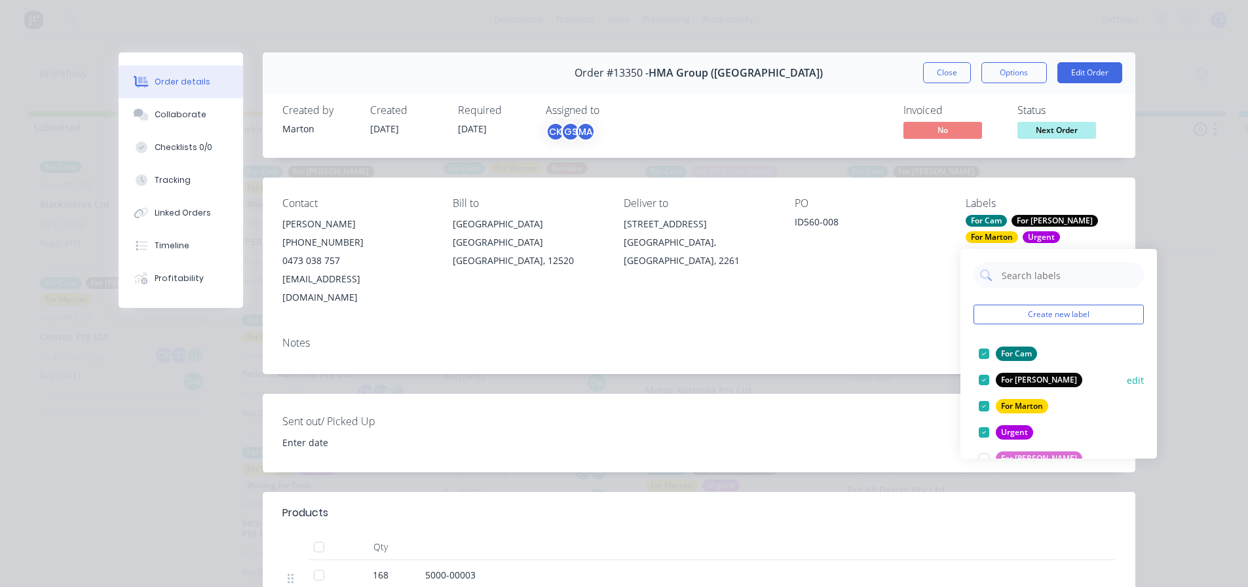
click at [990, 379] on div at bounding box center [984, 380] width 26 height 26
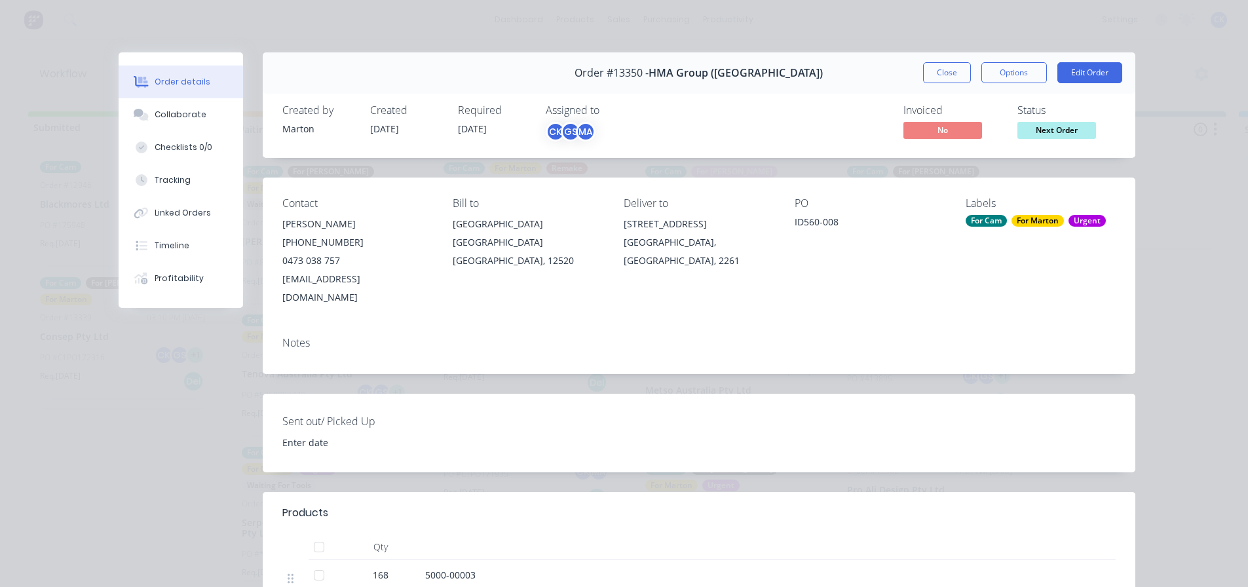
click at [563, 116] on div "Assigned to" at bounding box center [611, 110] width 131 height 12
click at [563, 129] on div "GS" at bounding box center [571, 132] width 20 height 20
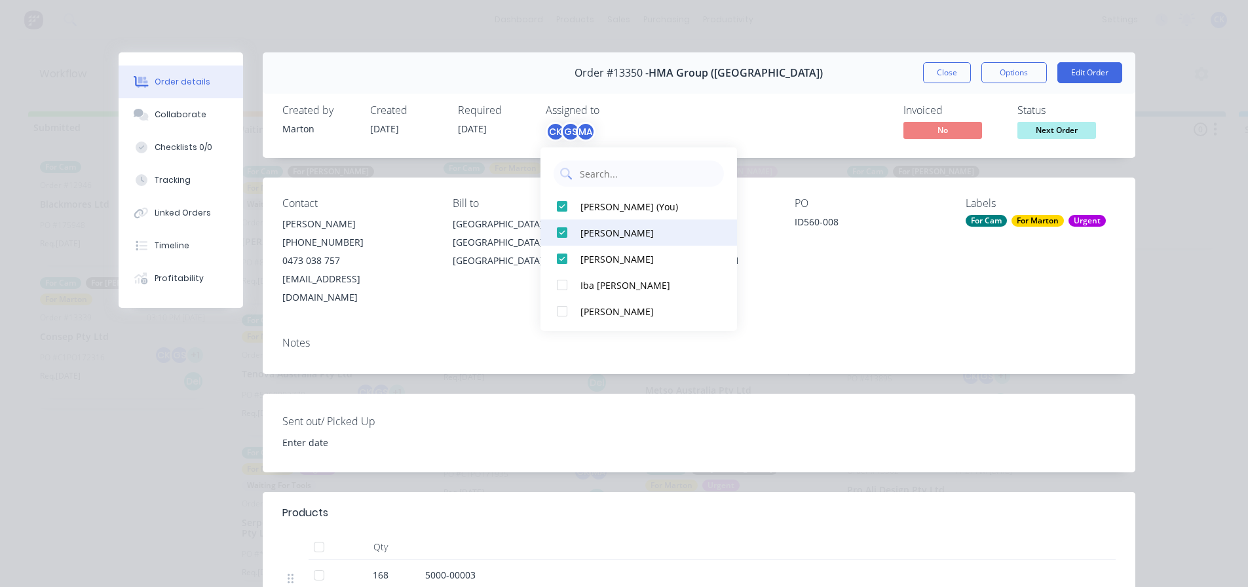
click at [587, 232] on div "[PERSON_NAME]" at bounding box center [645, 233] width 131 height 14
click at [946, 75] on button "Close" at bounding box center [947, 72] width 48 height 21
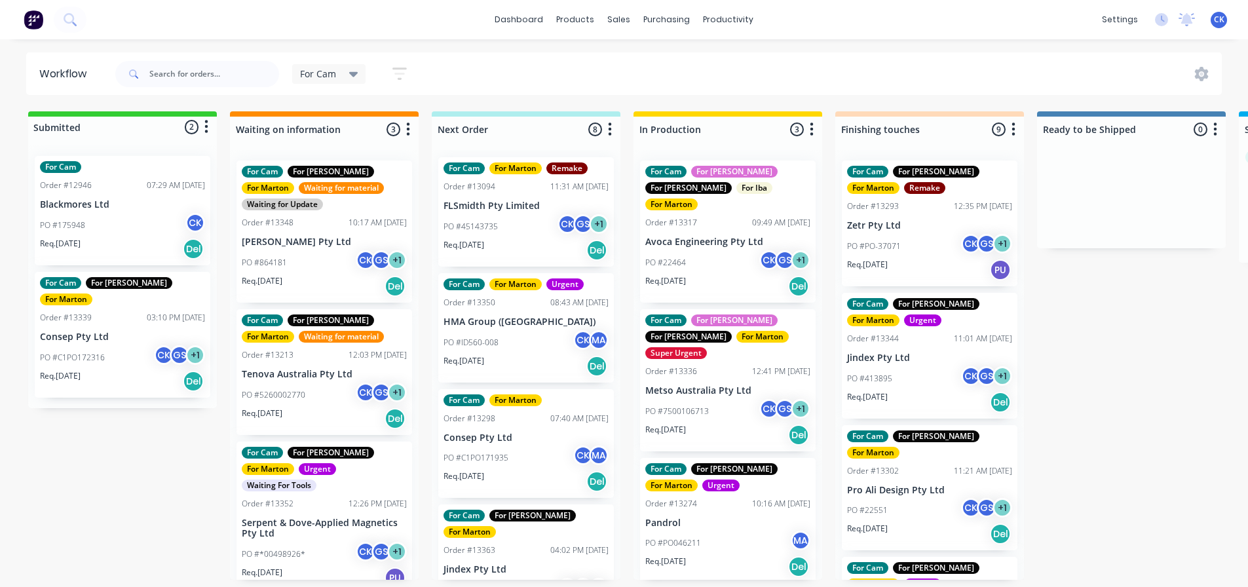
click at [707, 399] on div "PO #7500106713 CK GS + 1" at bounding box center [727, 411] width 165 height 25
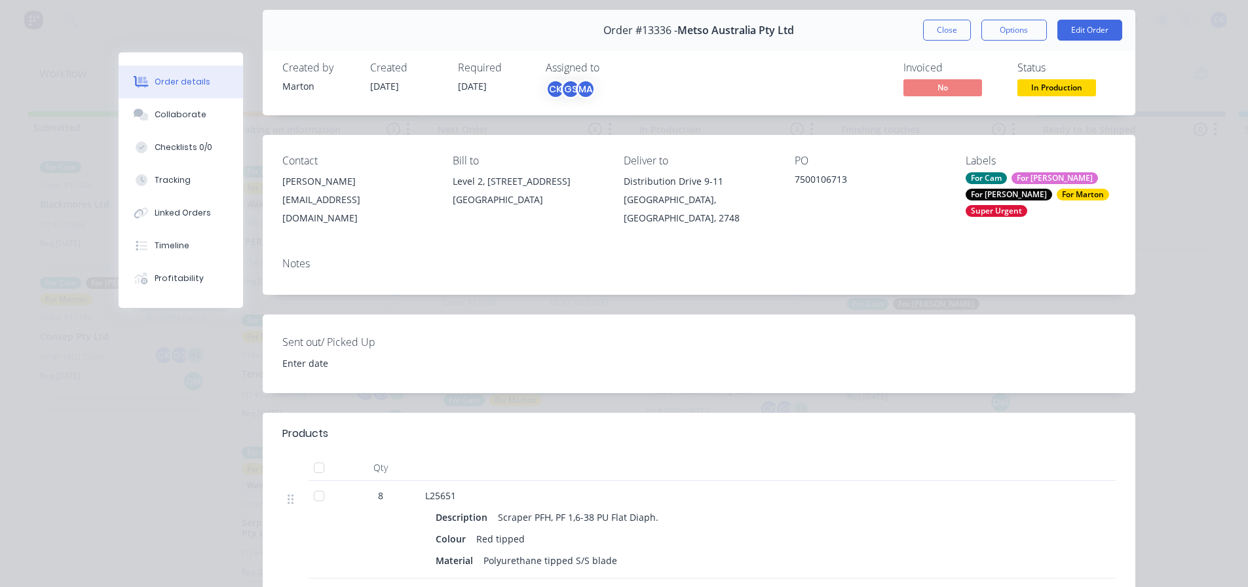
scroll to position [0, 0]
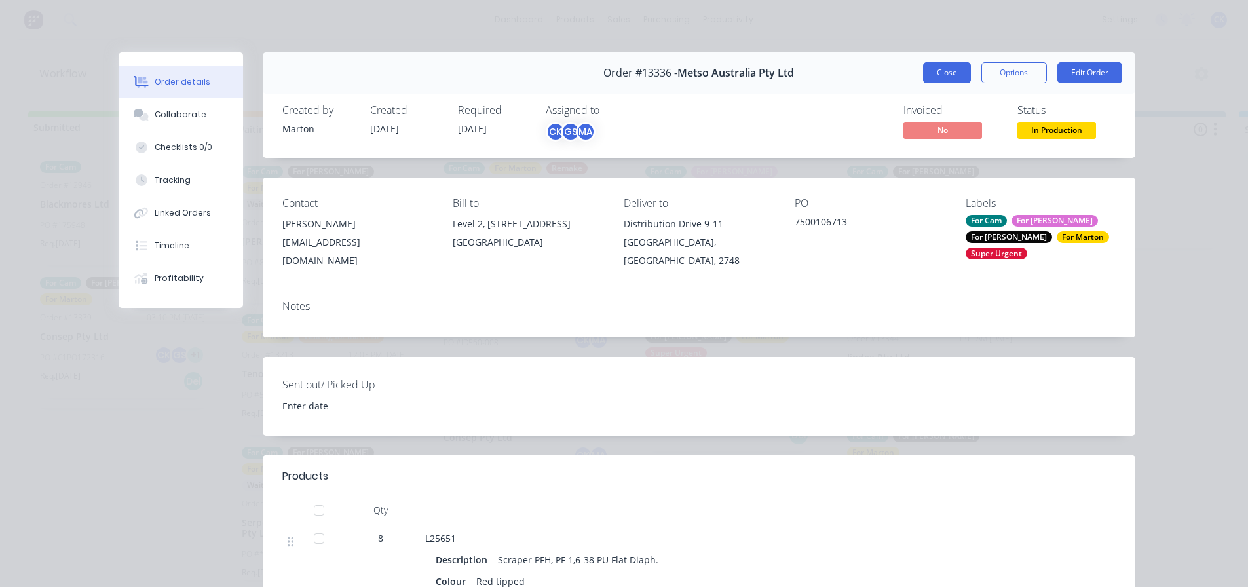
click at [946, 76] on button "Close" at bounding box center [947, 72] width 48 height 21
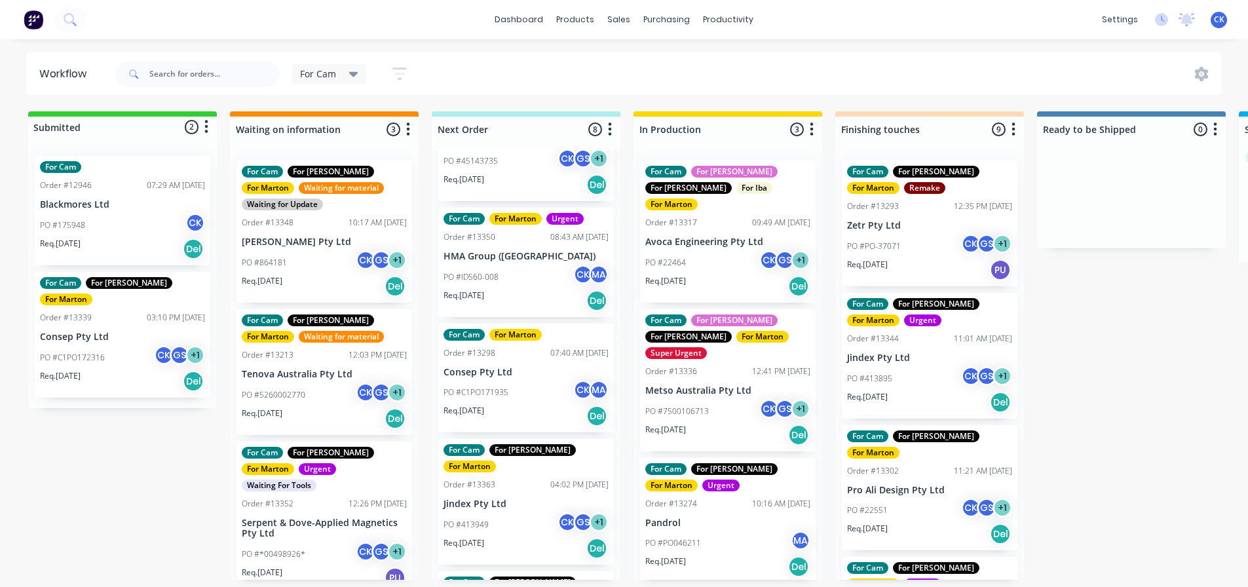
scroll to position [200, 0]
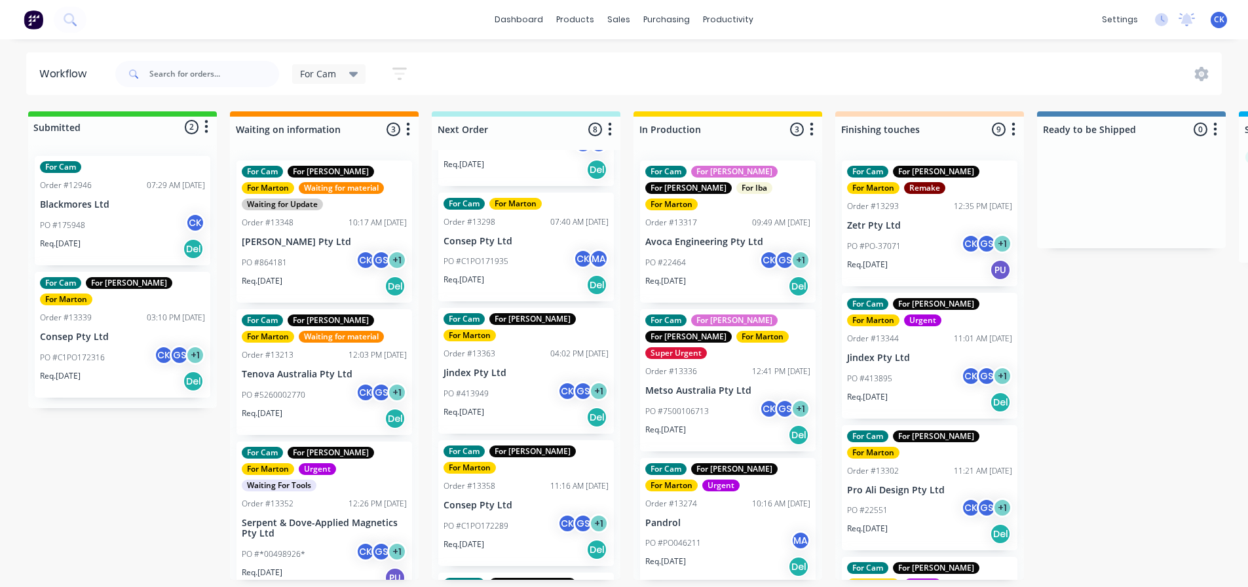
click at [524, 406] on div "Req. 06/10/25 Del" at bounding box center [525, 417] width 165 height 22
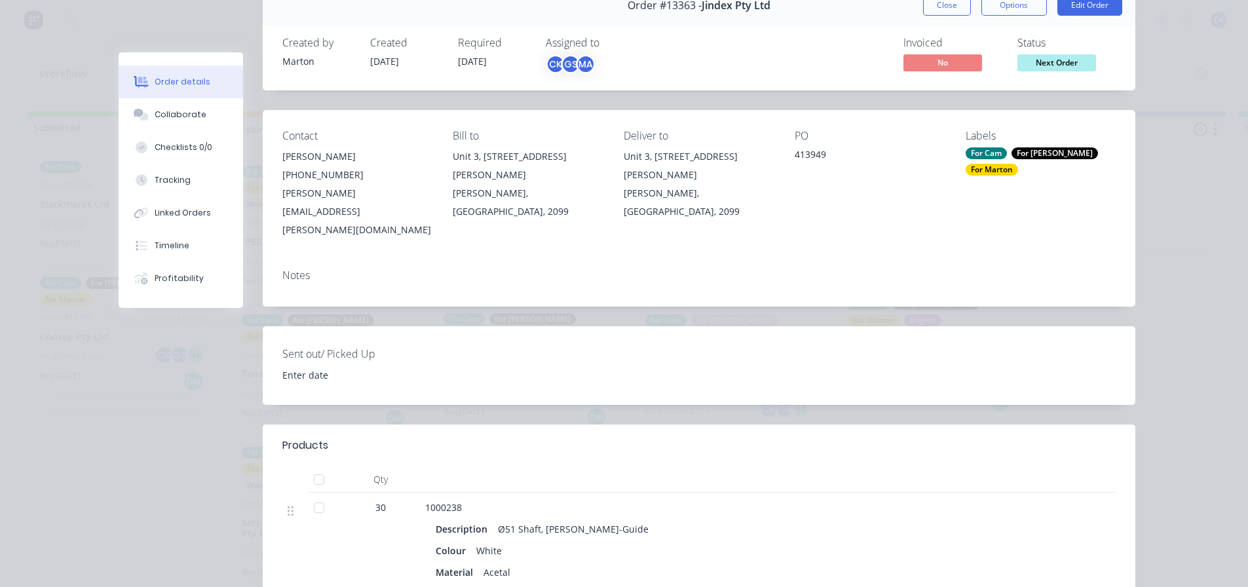
scroll to position [0, 0]
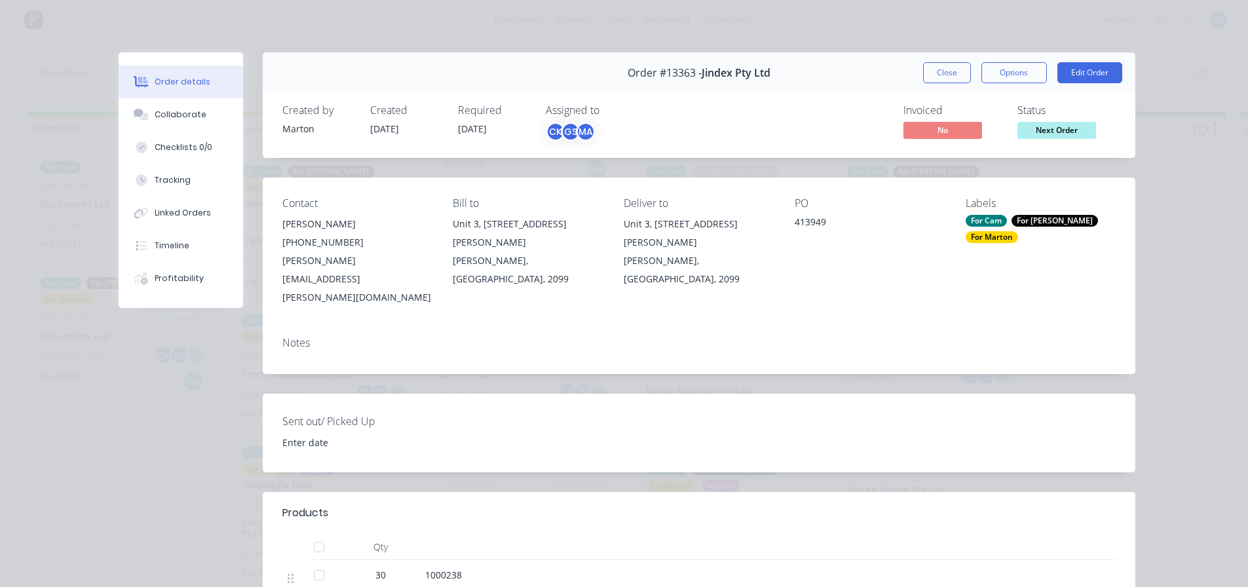
click at [1001, 219] on div "For Cam" at bounding box center [986, 221] width 41 height 12
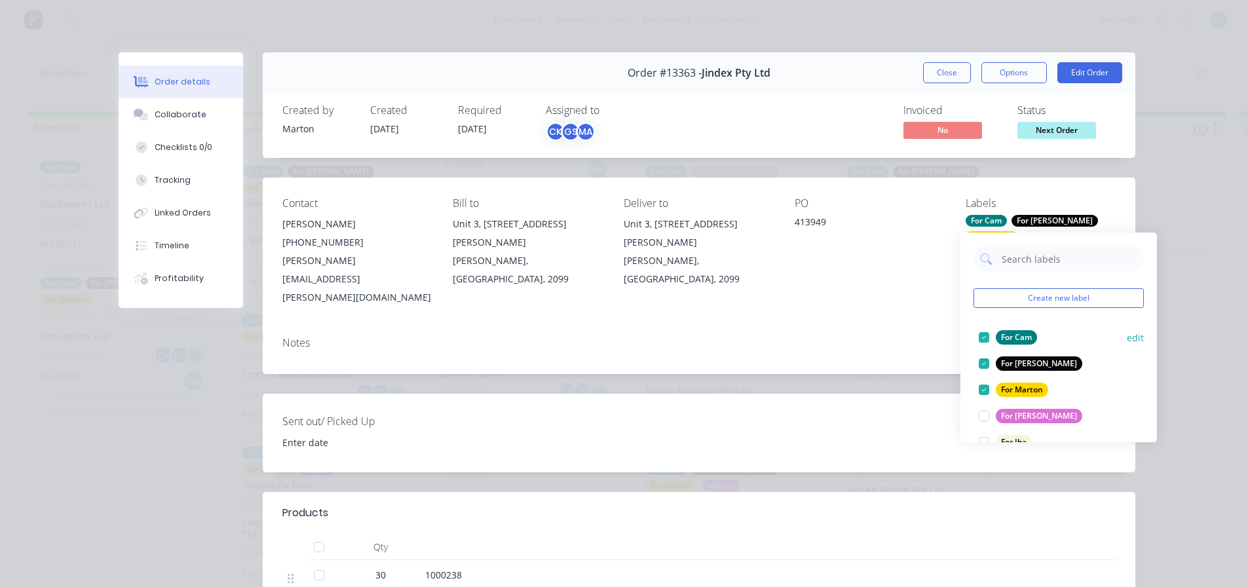
click at [986, 332] on div at bounding box center [984, 337] width 26 height 26
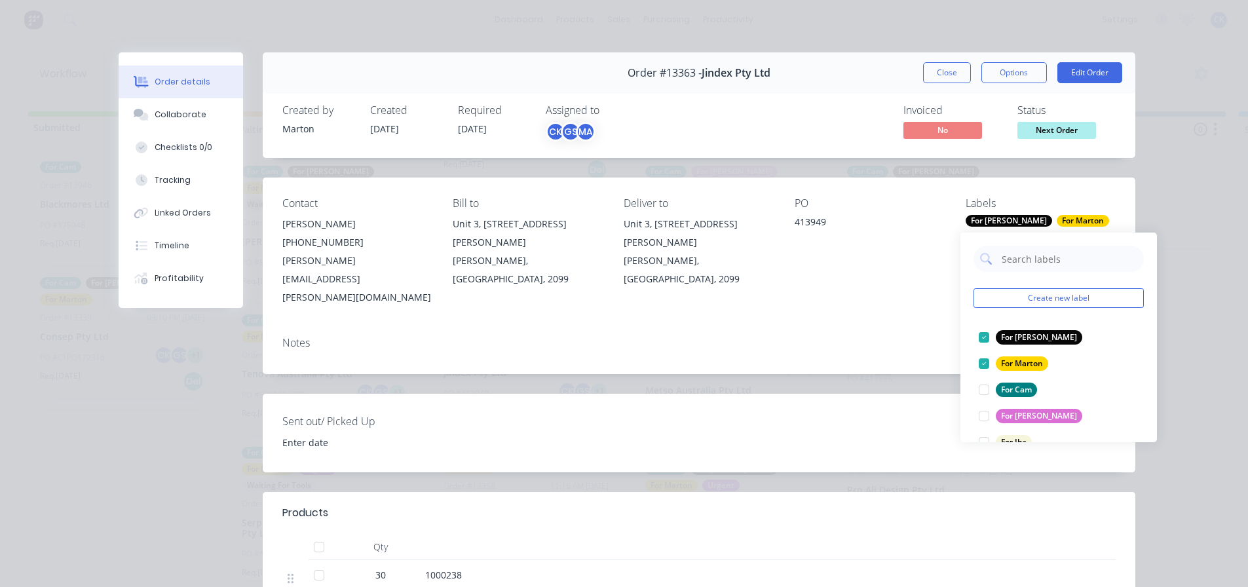
click at [532, 116] on div "Created by Marton Created 30/09/25 Required 06/10/25 Assigned to CK GS MA" at bounding box center [479, 123] width 394 height 38
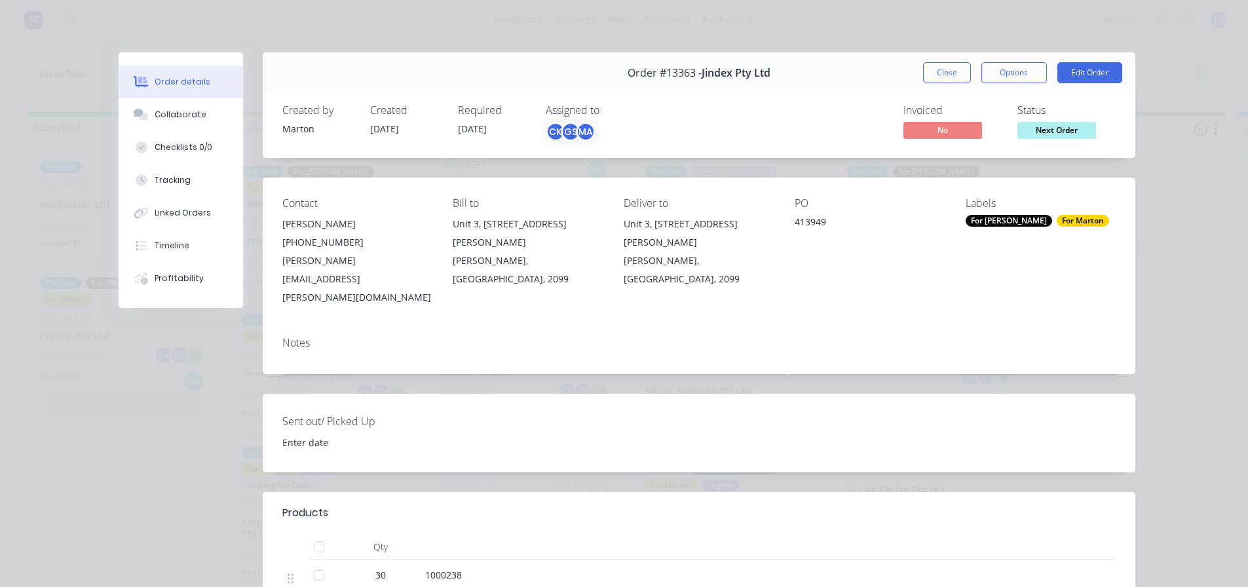
click at [550, 119] on div "Assigned to CK GS MA" at bounding box center [611, 123] width 131 height 38
click at [552, 127] on div "CK" at bounding box center [556, 132] width 20 height 20
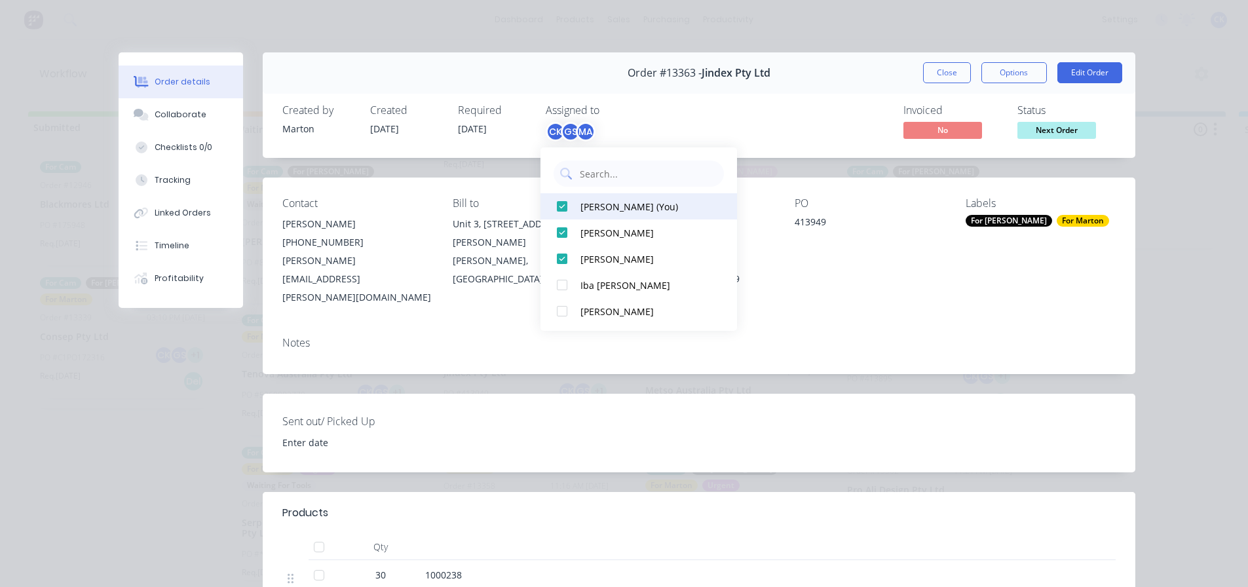
click at [574, 196] on div at bounding box center [562, 206] width 26 height 26
click at [954, 81] on button "Close" at bounding box center [947, 72] width 48 height 21
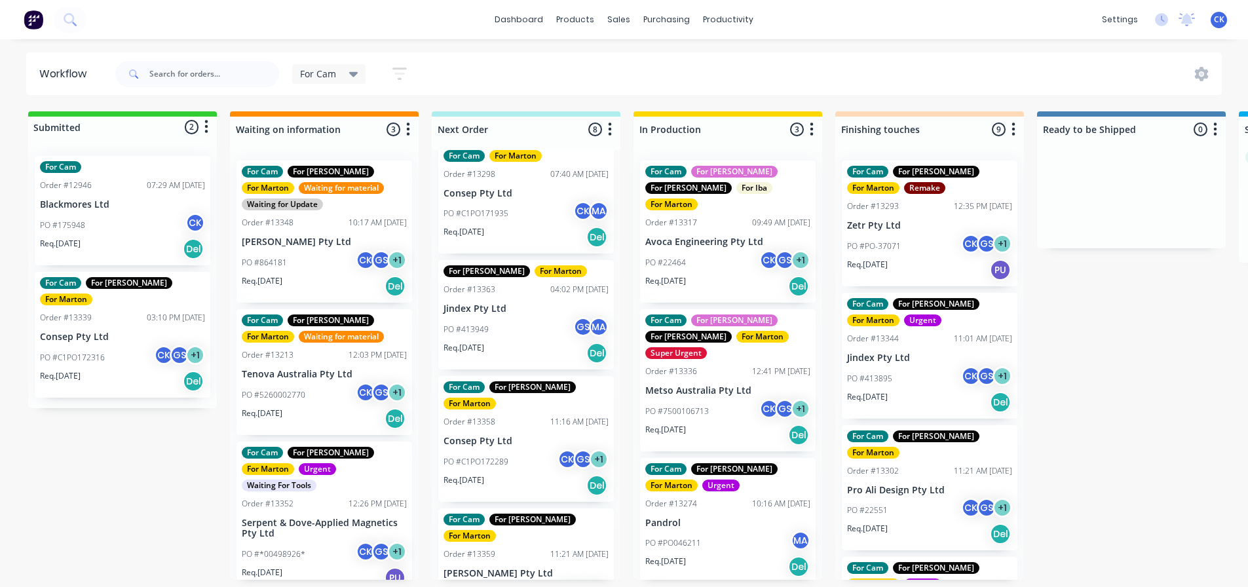
scroll to position [331, 0]
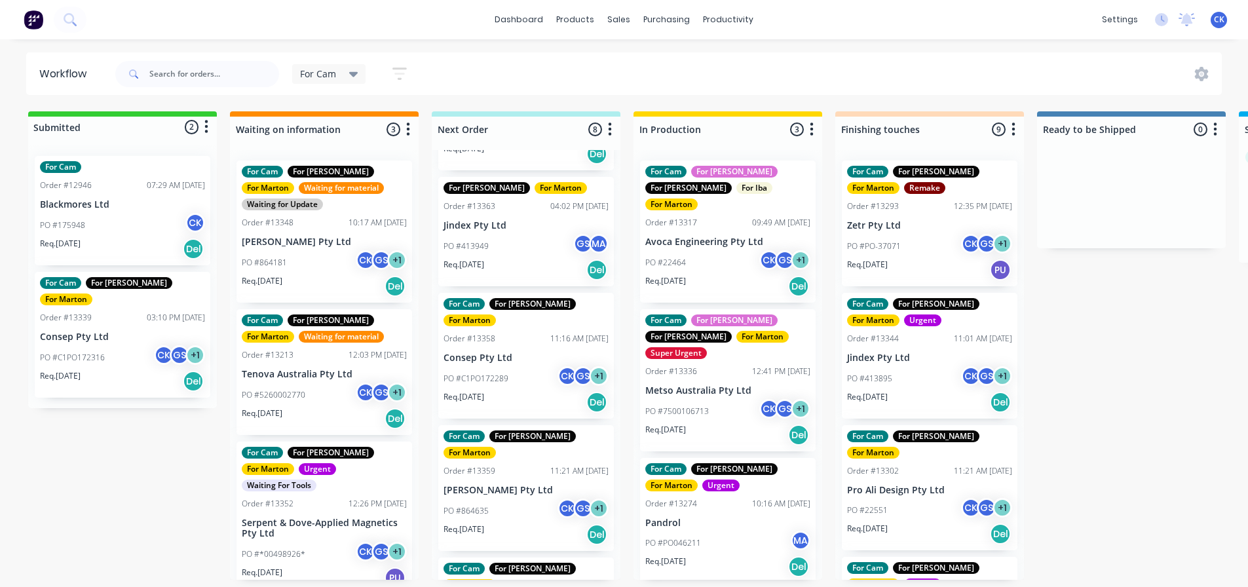
click at [535, 391] on div "Req. 20/10/25 Del" at bounding box center [525, 402] width 165 height 22
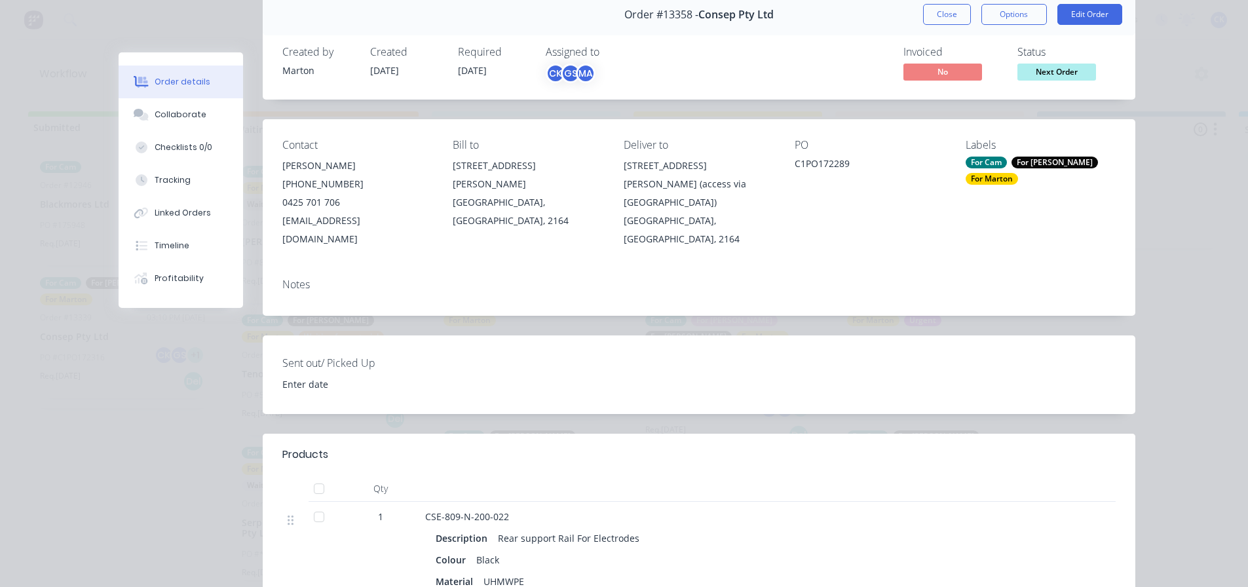
scroll to position [0, 0]
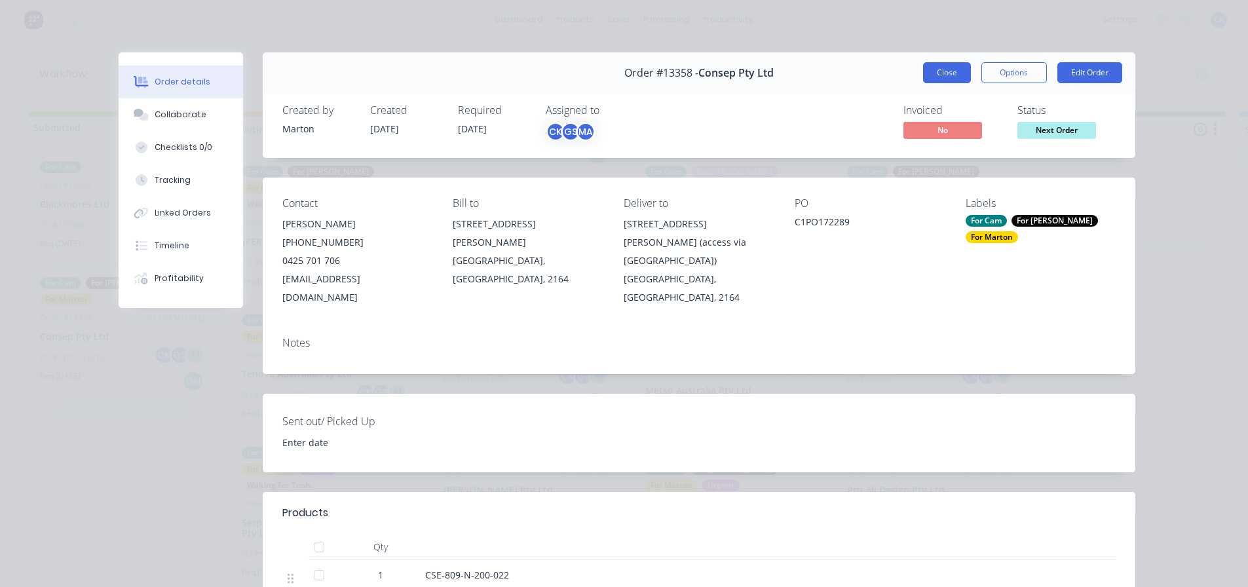
click at [958, 73] on button "Close" at bounding box center [947, 72] width 48 height 21
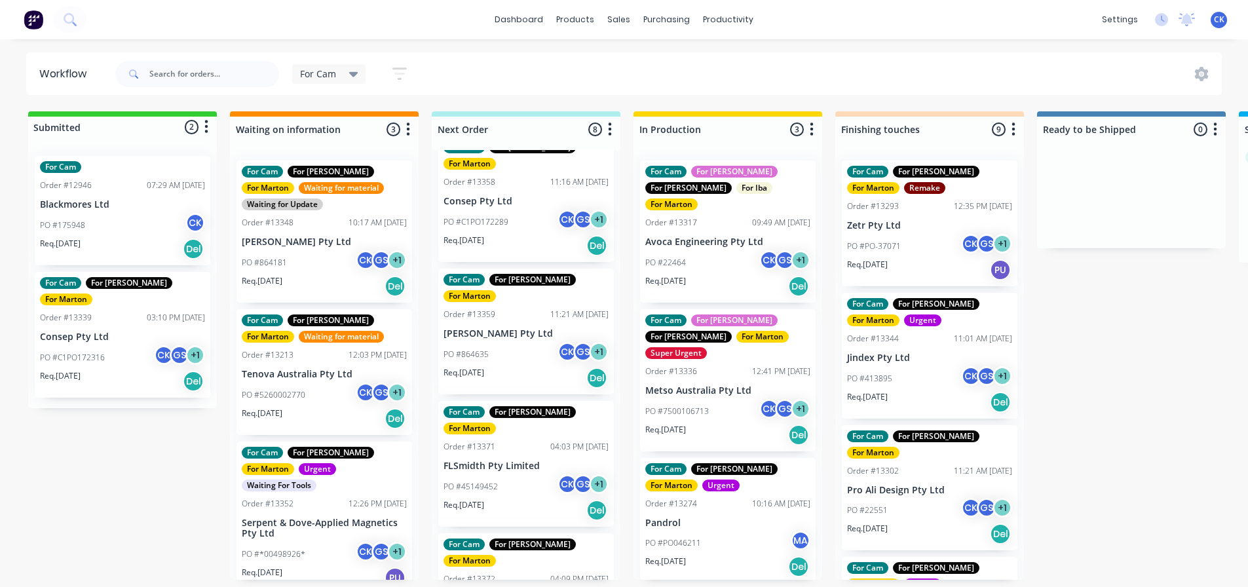
scroll to position [501, 0]
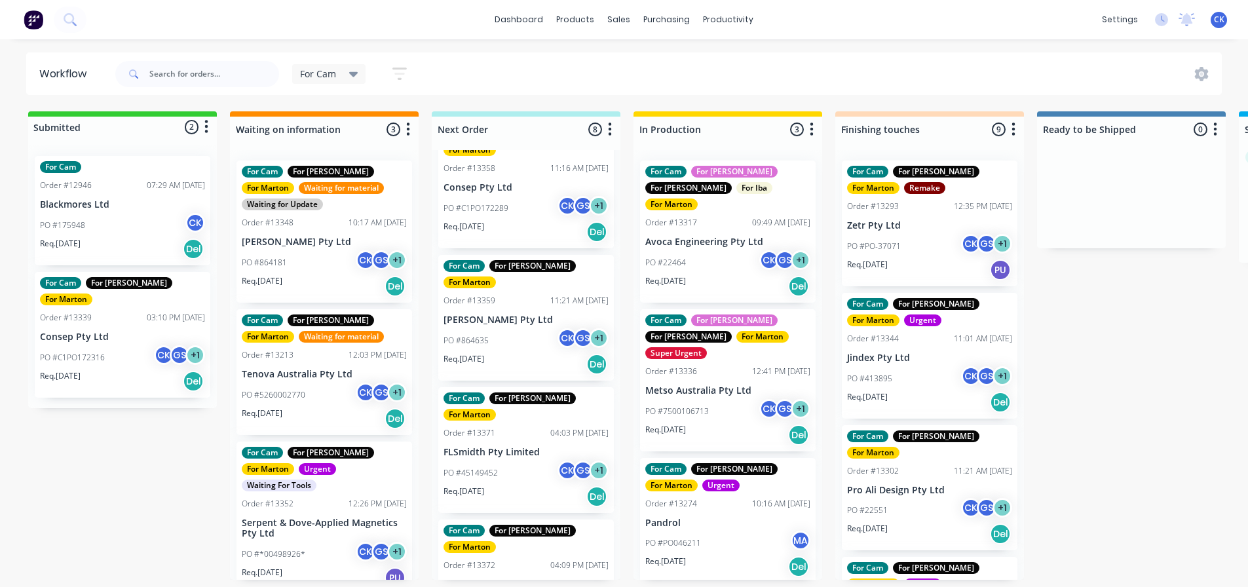
click at [536, 328] on div "PO #864635 CK GS + 1" at bounding box center [525, 340] width 165 height 25
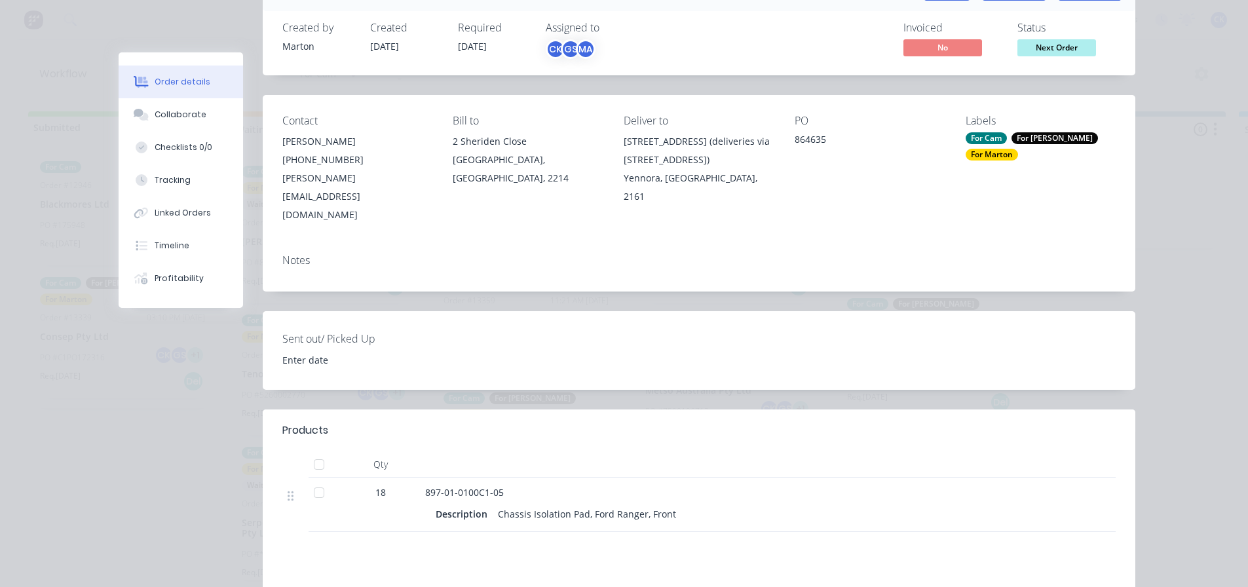
scroll to position [0, 0]
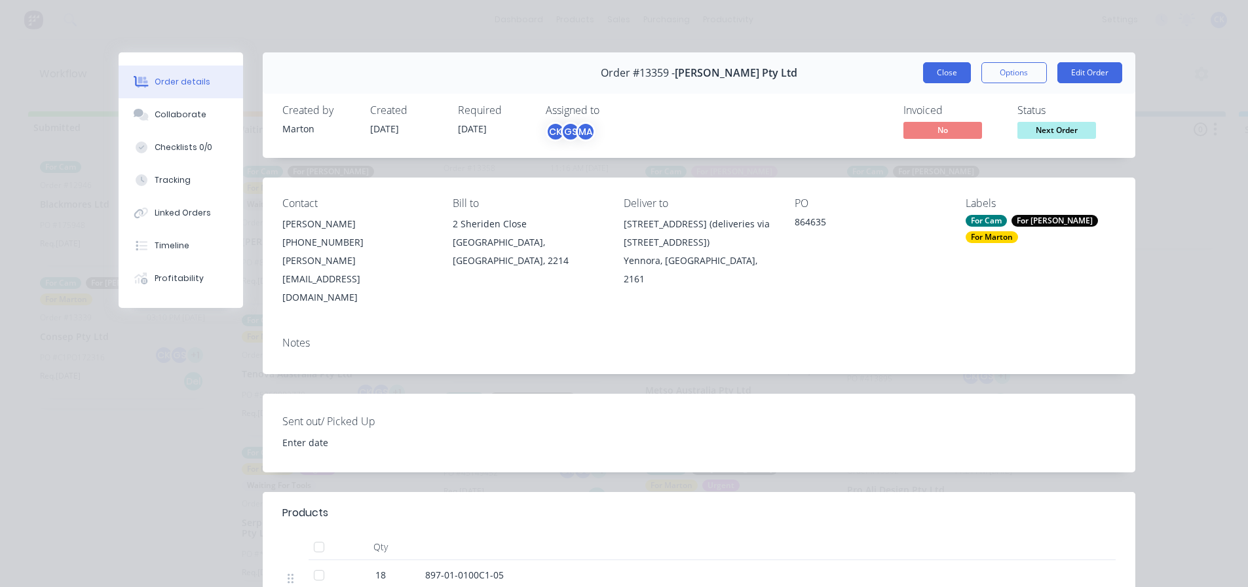
click at [943, 70] on button "Close" at bounding box center [947, 72] width 48 height 21
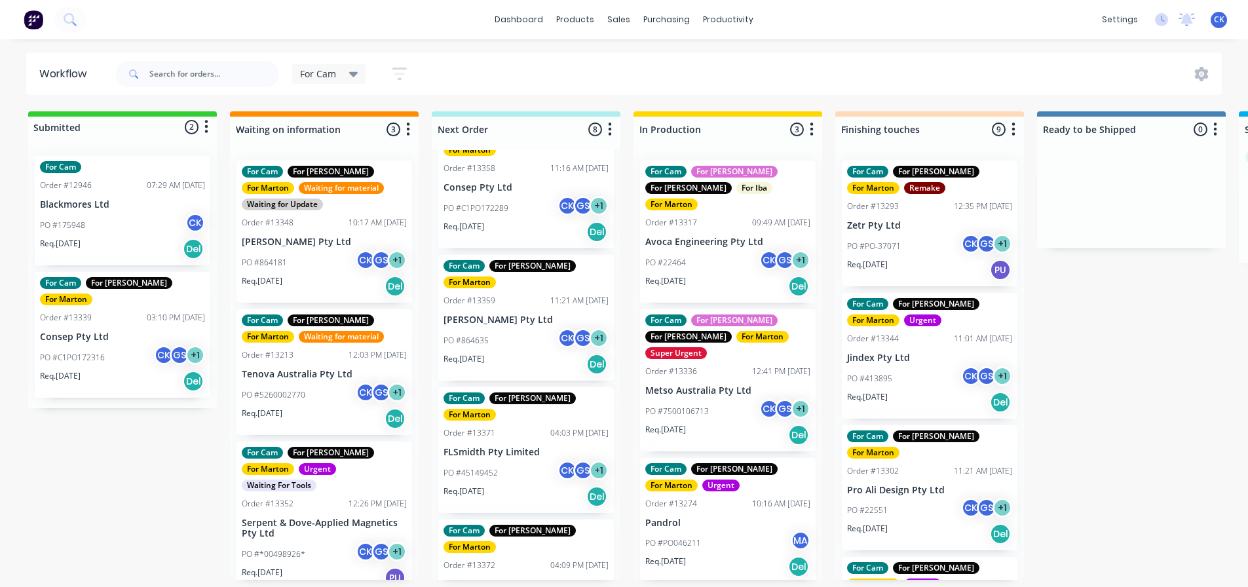
click at [943, 70] on div "For Cam Save new view None edit For Cam (Default) edit For Gary edit Marton edi…" at bounding box center [668, 73] width 1110 height 39
